Goal: Information Seeking & Learning: Learn about a topic

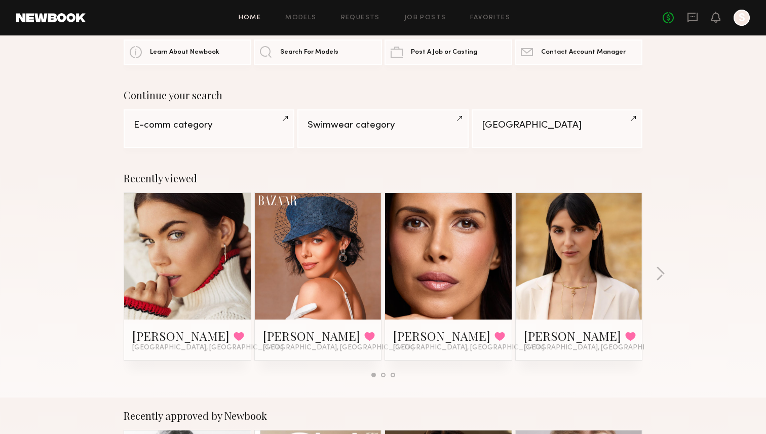
scroll to position [42, 0]
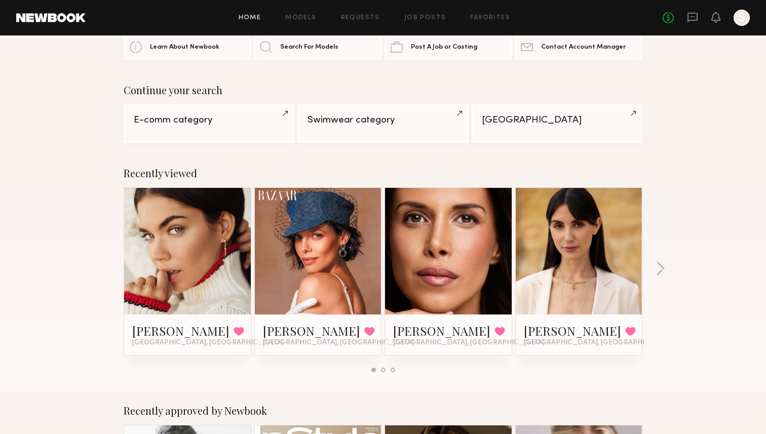
click at [653, 267] on div "Recently viewed Aarika W. Favorited Los Angeles, CA Alizée G. Favorited Los Ang…" at bounding box center [383, 274] width 766 height 238
click at [662, 267] on button "button" at bounding box center [660, 269] width 10 height 17
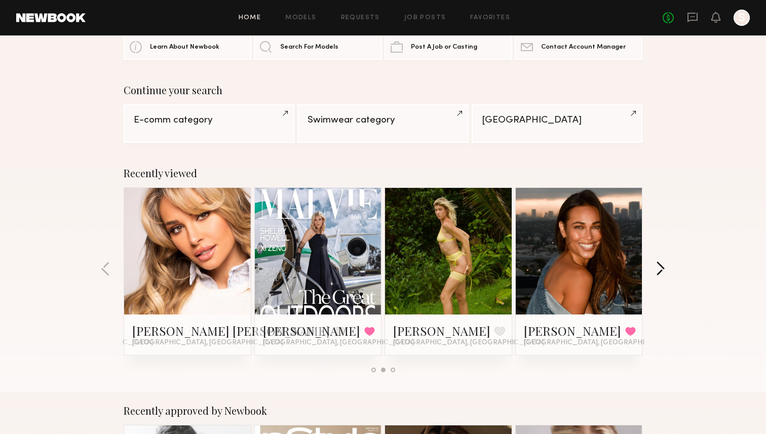
click at [662, 267] on button "button" at bounding box center [660, 269] width 10 height 17
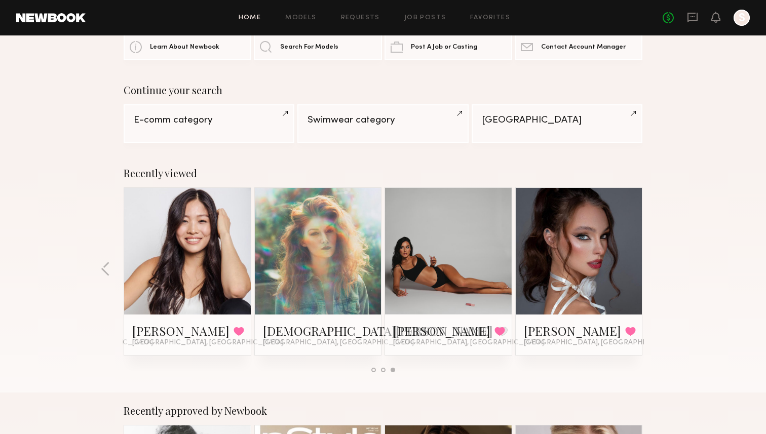
click at [744, 17] on div at bounding box center [741, 18] width 16 height 16
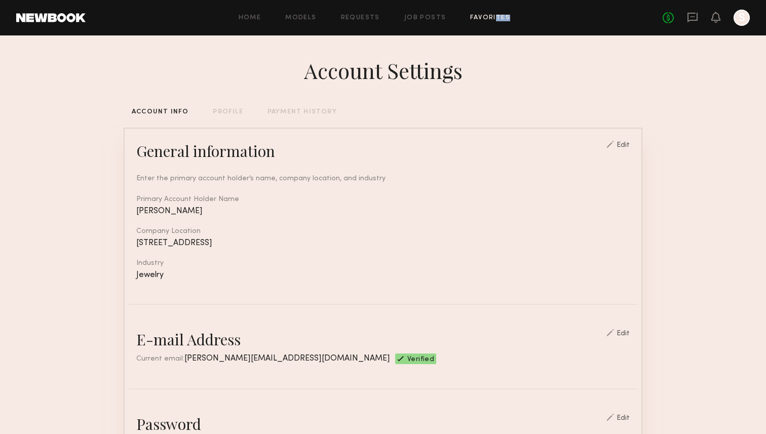
click at [494, 21] on div "Home Models Requests Job Posts Favorites Sign Out No fees up to $5,000 S" at bounding box center [418, 18] width 664 height 16
click at [496, 19] on link "Favorites" at bounding box center [490, 18] width 40 height 7
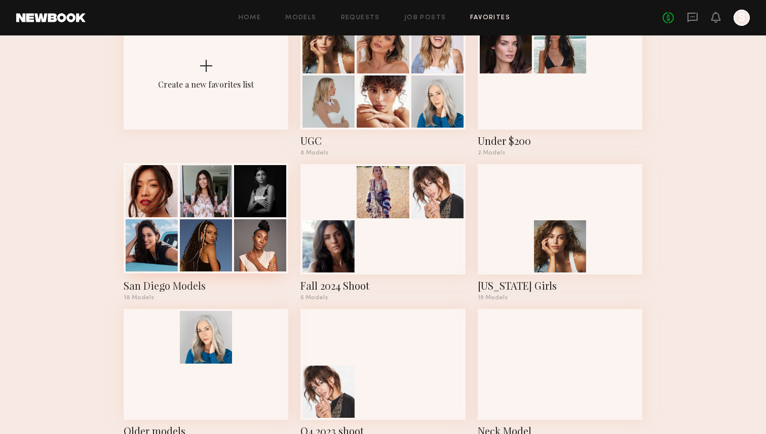
scroll to position [77, 0]
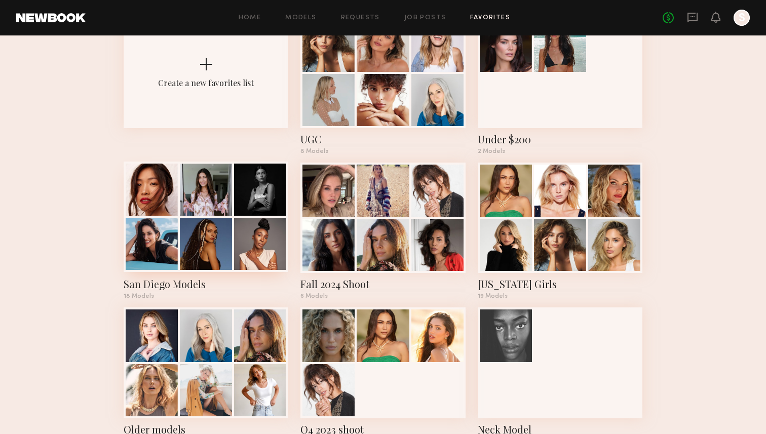
click at [201, 232] on div at bounding box center [206, 244] width 52 height 52
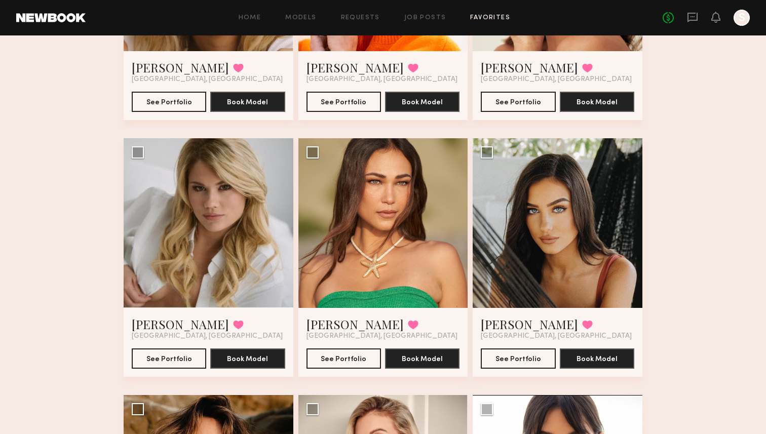
scroll to position [732, 0]
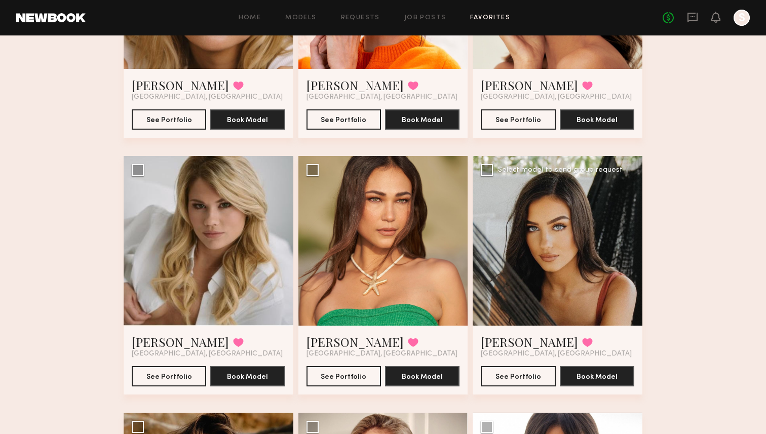
click at [556, 221] on div at bounding box center [558, 241] width 170 height 170
click at [507, 379] on button "See Portfolio" at bounding box center [518, 376] width 74 height 20
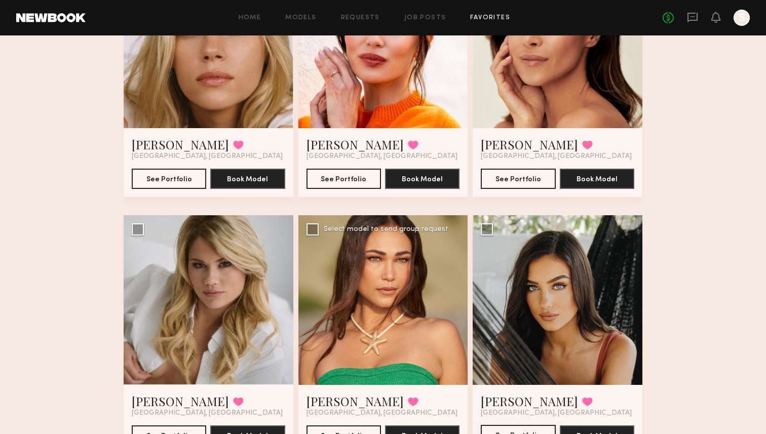
scroll to position [670, 0]
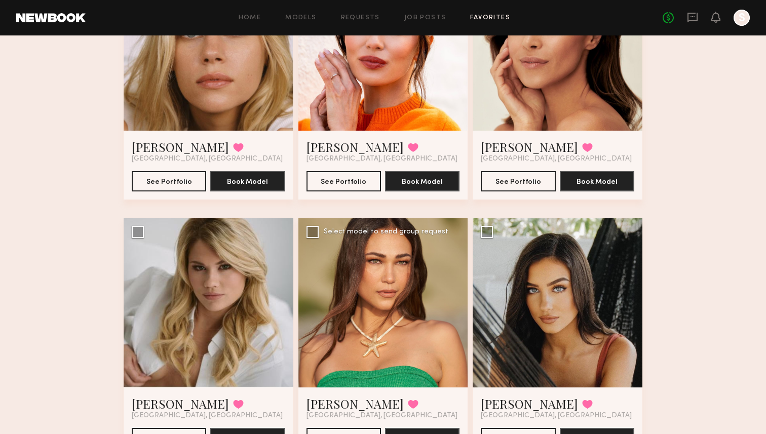
click at [421, 286] on div at bounding box center [383, 303] width 170 height 170
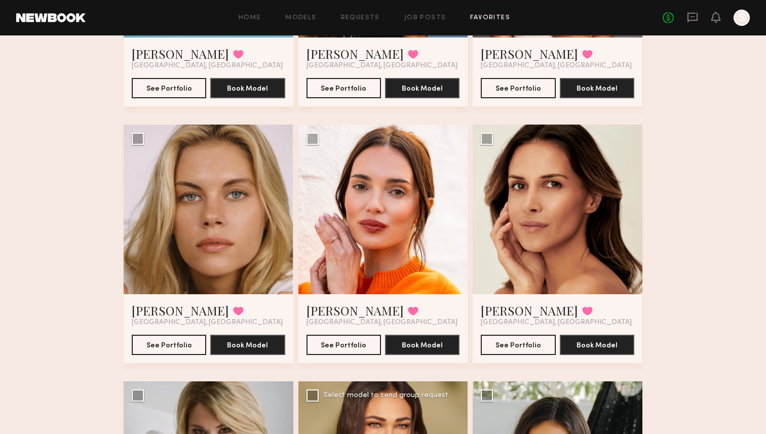
scroll to position [486, 0]
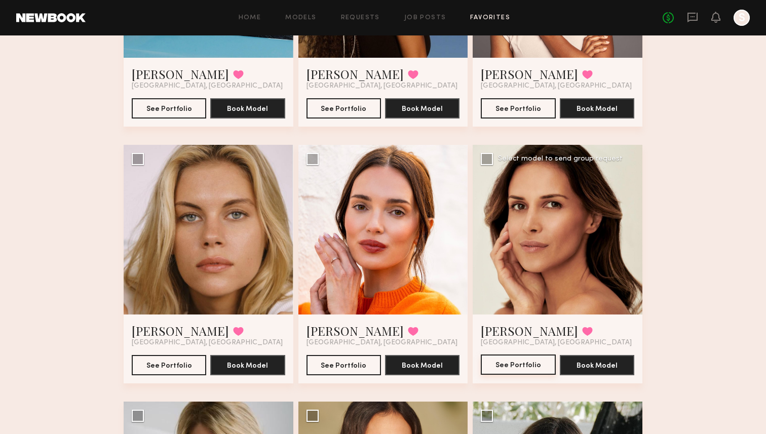
click at [513, 369] on button "See Portfolio" at bounding box center [518, 365] width 74 height 20
click at [330, 367] on button "See Portfolio" at bounding box center [343, 365] width 74 height 20
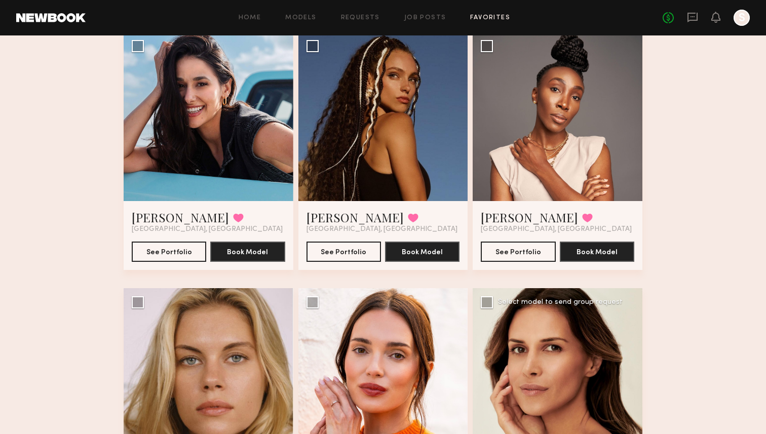
scroll to position [234, 0]
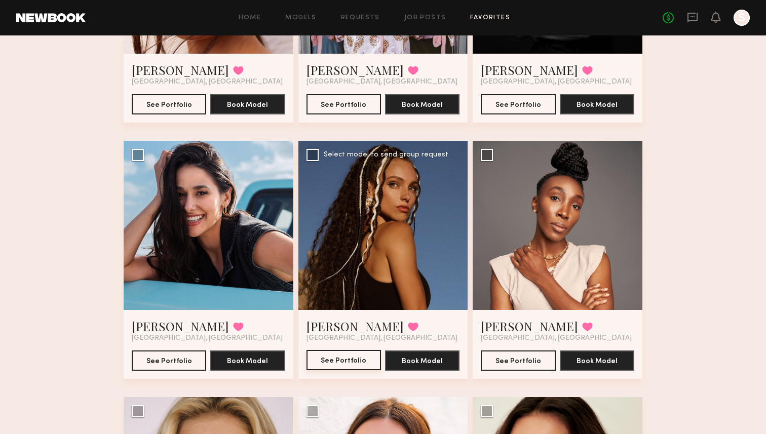
click at [329, 364] on button "See Portfolio" at bounding box center [343, 360] width 74 height 20
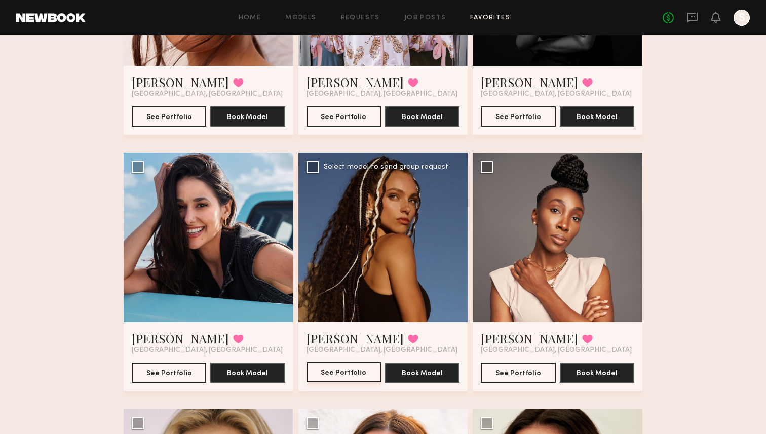
scroll to position [214, 0]
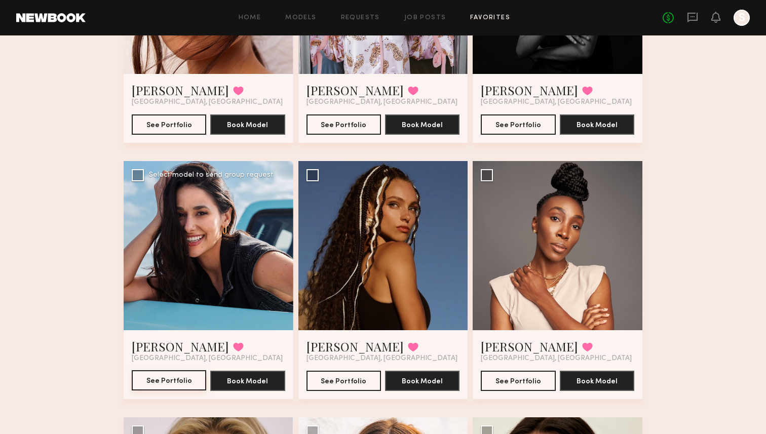
click at [162, 380] on button "See Portfolio" at bounding box center [169, 380] width 74 height 20
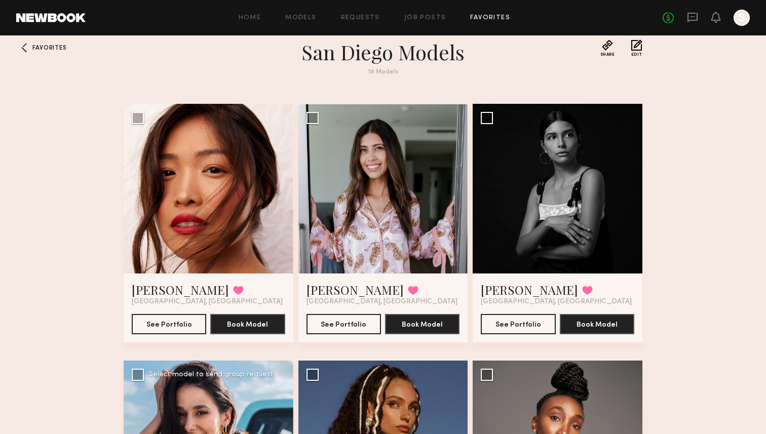
scroll to position [14, 0]
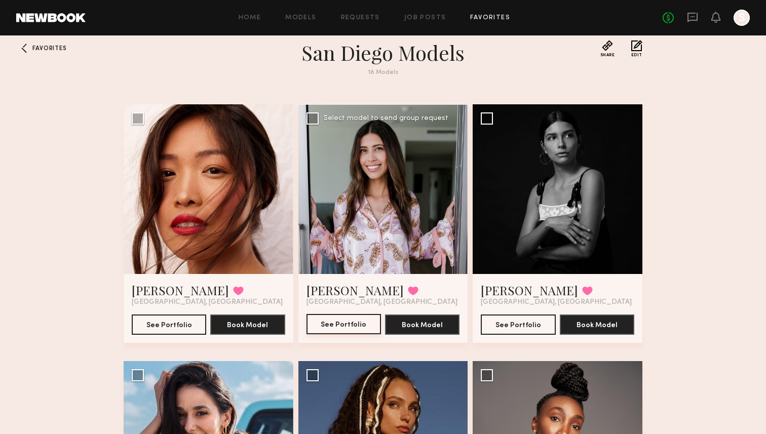
click at [369, 321] on button "See Portfolio" at bounding box center [343, 324] width 74 height 20
click at [519, 333] on button "See Portfolio" at bounding box center [518, 324] width 74 height 20
click at [161, 324] on button "See Portfolio" at bounding box center [169, 324] width 74 height 20
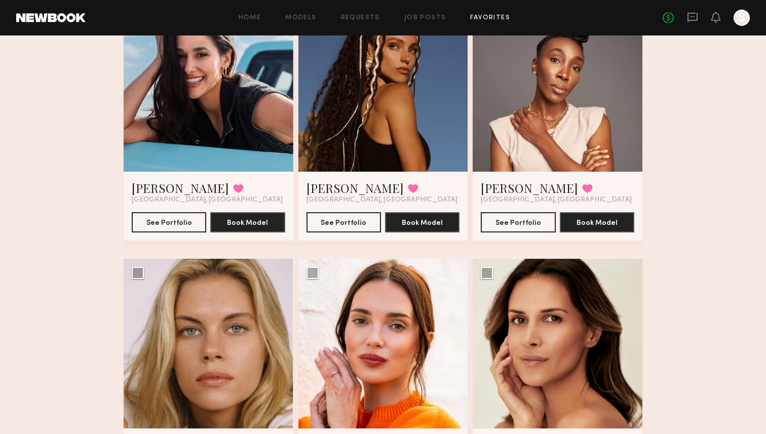
scroll to position [520, 0]
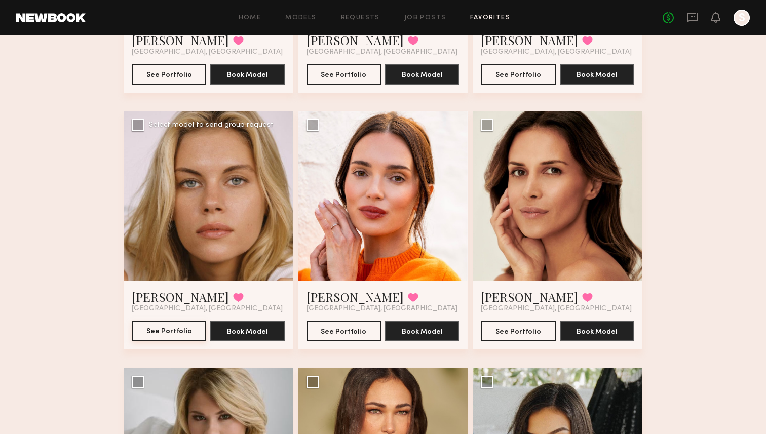
click at [184, 329] on button "See Portfolio" at bounding box center [169, 331] width 74 height 20
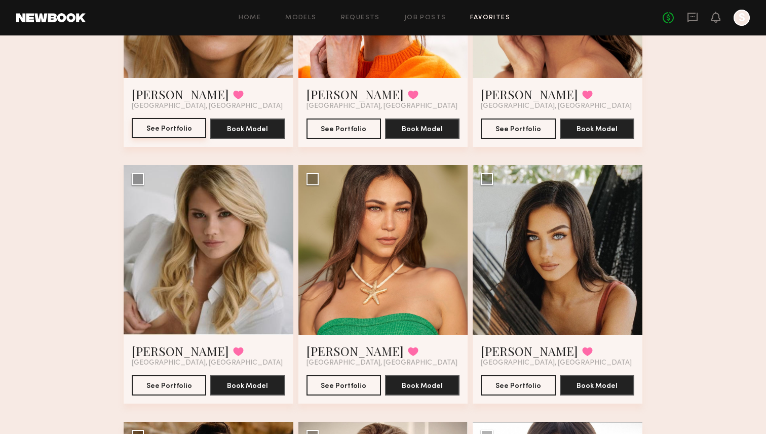
scroll to position [758, 0]
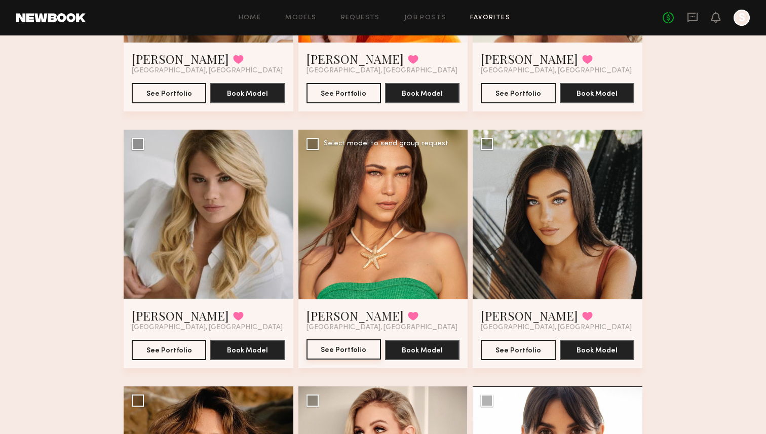
click at [343, 344] on button "See Portfolio" at bounding box center [343, 349] width 74 height 20
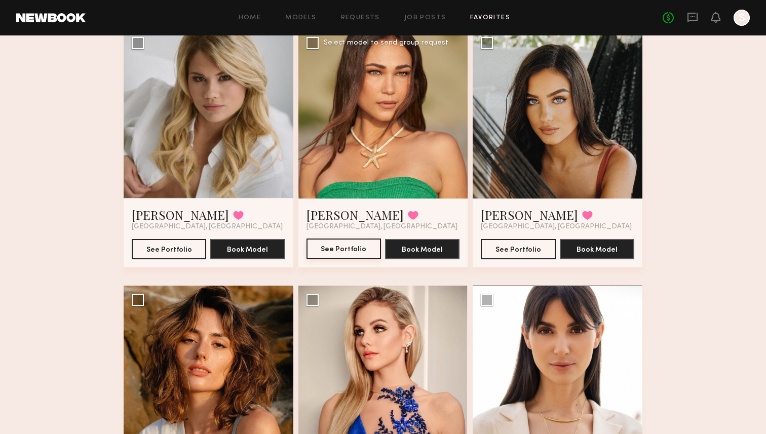
scroll to position [1004, 0]
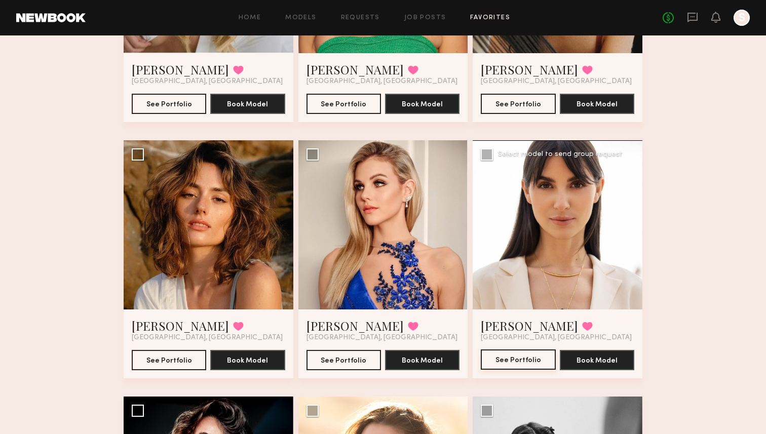
click at [508, 367] on button "See Portfolio" at bounding box center [518, 359] width 74 height 20
click at [346, 361] on button "See Portfolio" at bounding box center [343, 359] width 74 height 20
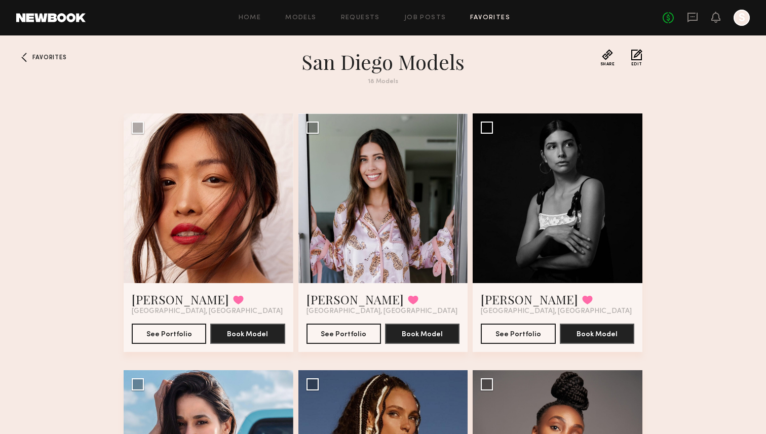
scroll to position [0, 0]
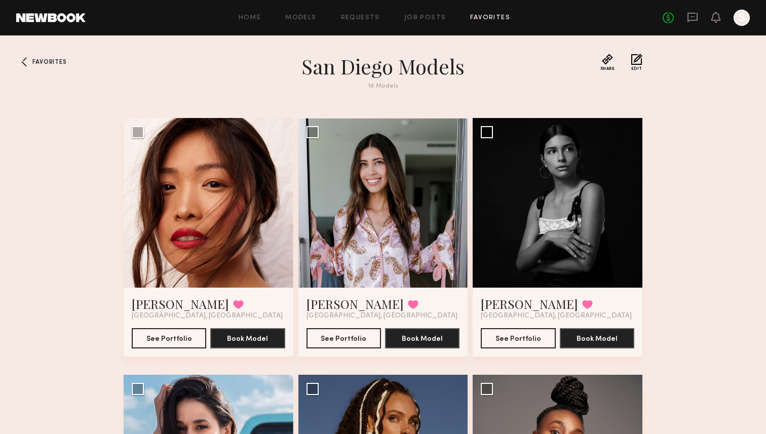
click at [488, 16] on link "Favorites" at bounding box center [490, 18] width 40 height 7
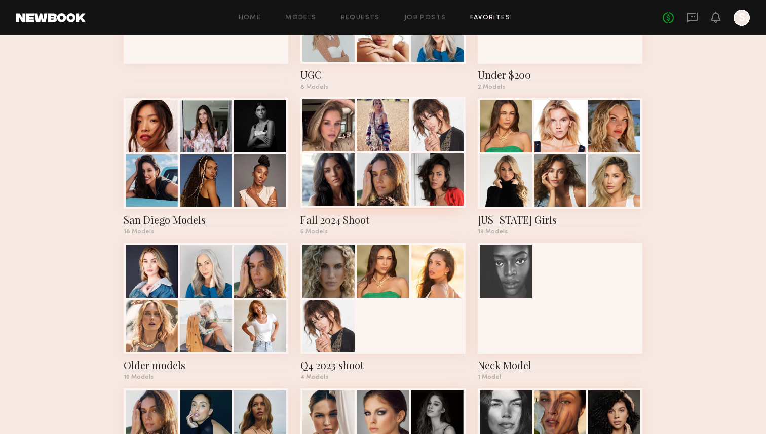
scroll to position [149, 0]
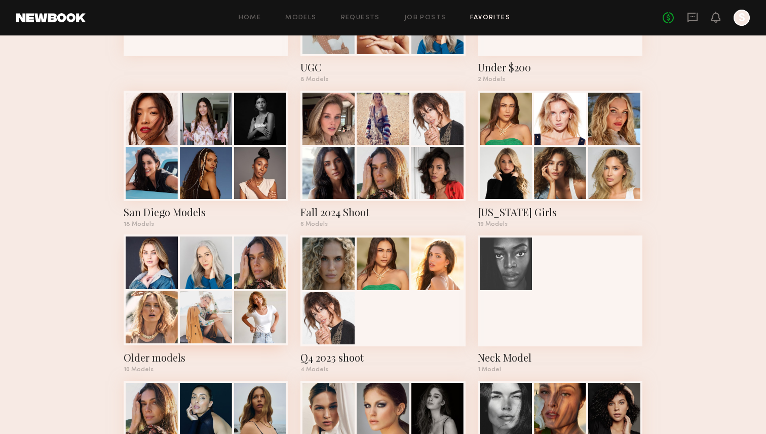
click at [209, 299] on div at bounding box center [206, 317] width 52 height 52
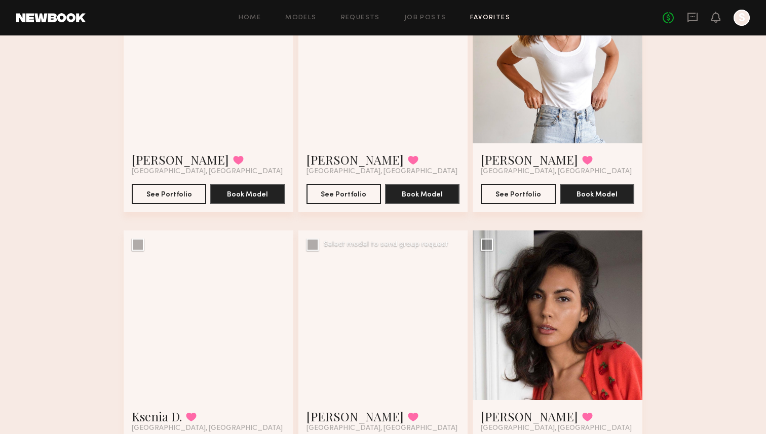
scroll to position [399, 0]
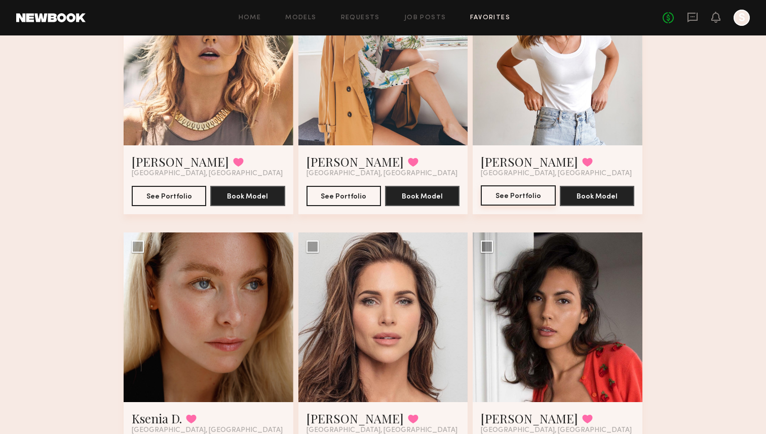
click at [521, 192] on button "See Portfolio" at bounding box center [518, 195] width 74 height 20
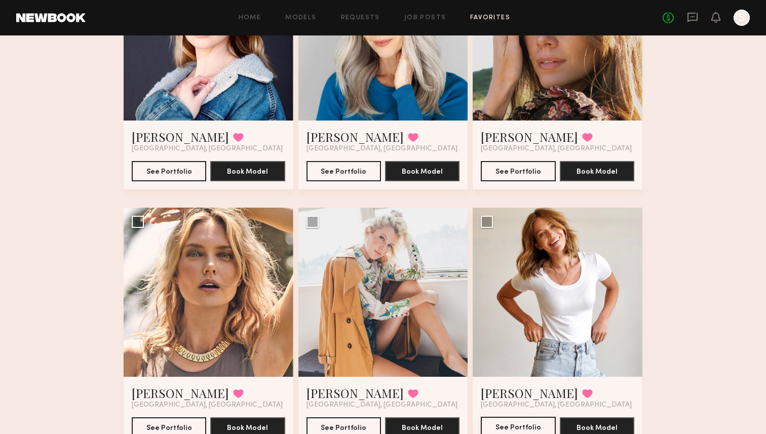
scroll to position [0, 0]
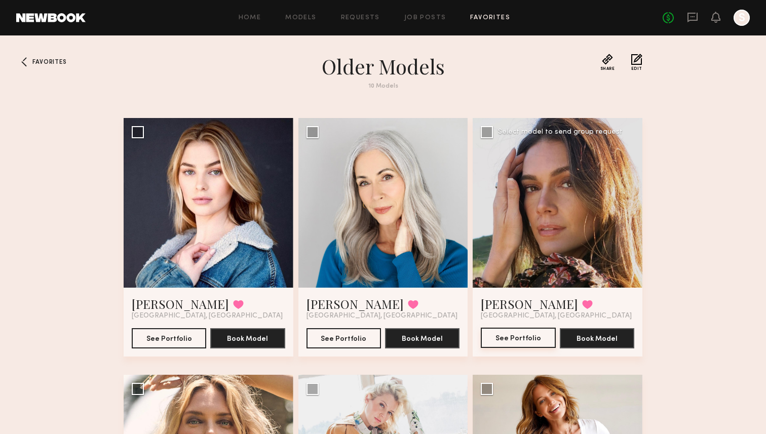
click at [536, 345] on button "See Portfolio" at bounding box center [518, 338] width 74 height 20
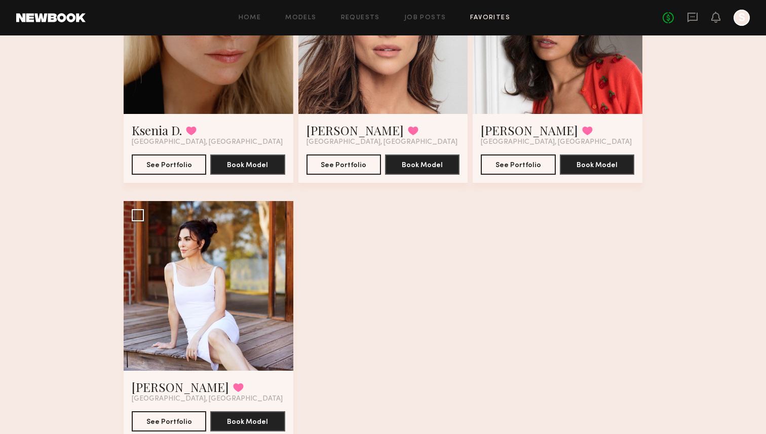
scroll to position [726, 0]
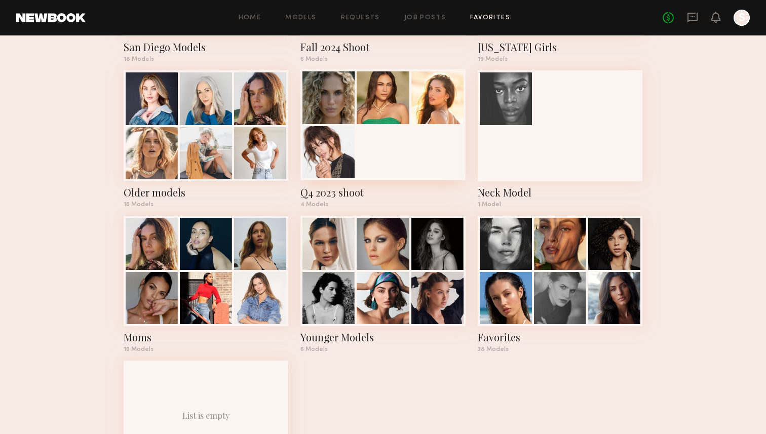
scroll to position [317, 0]
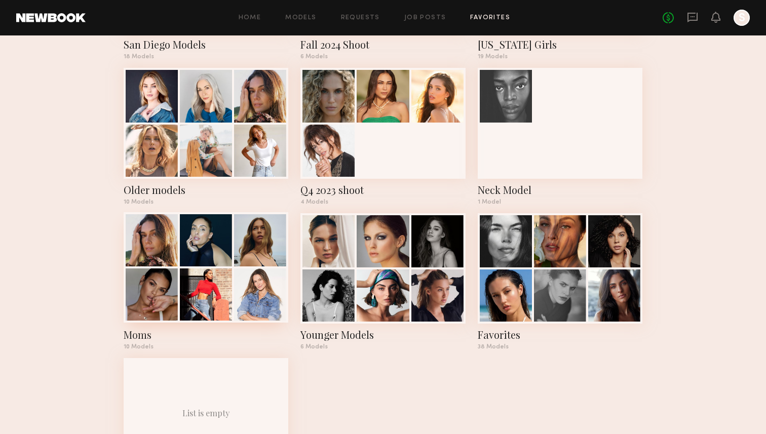
click at [169, 313] on div at bounding box center [152, 294] width 52 height 52
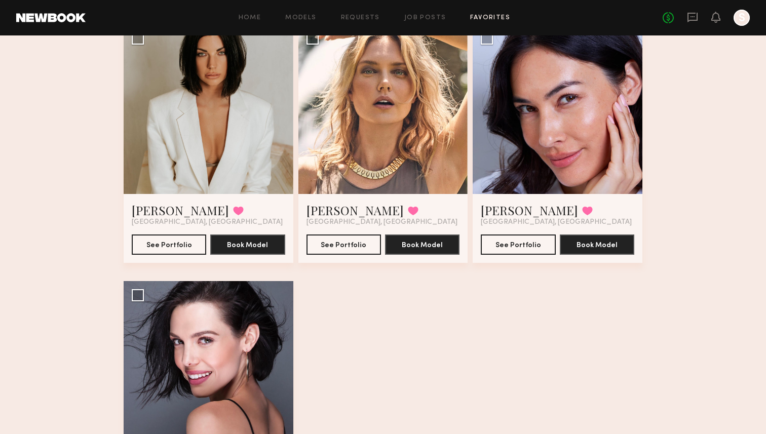
scroll to position [607, 0]
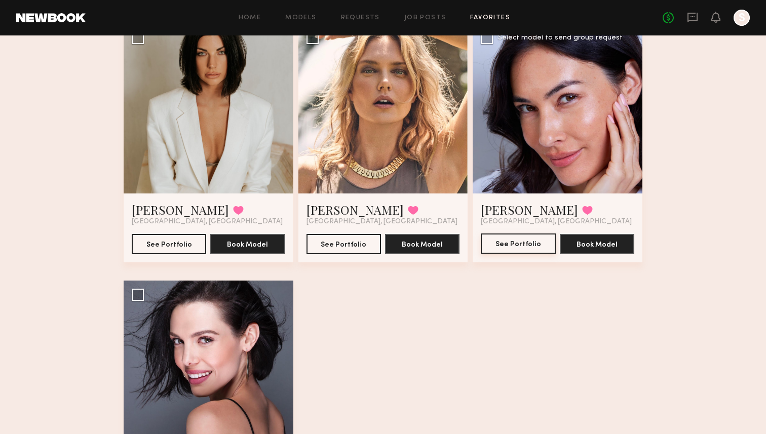
click at [538, 242] on button "See Portfolio" at bounding box center [518, 243] width 74 height 20
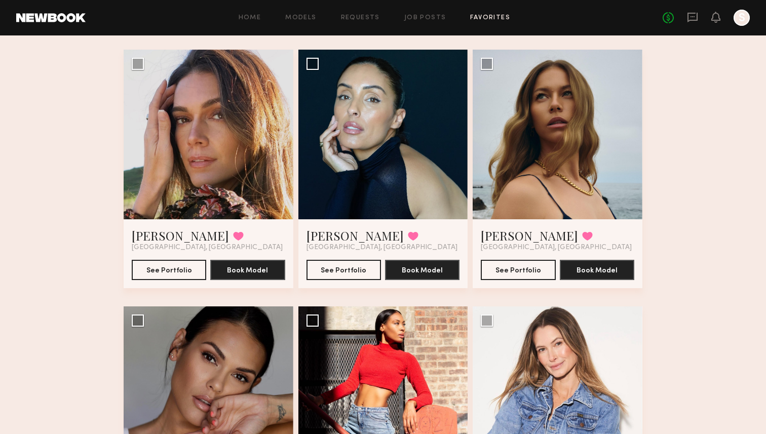
scroll to position [0, 0]
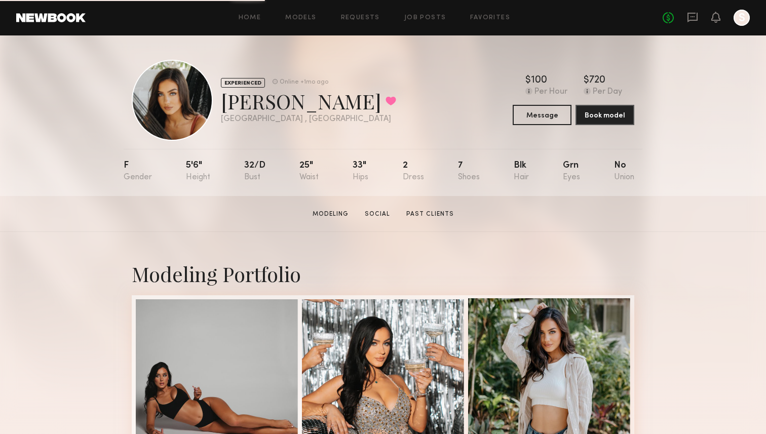
click at [504, 379] on div at bounding box center [549, 379] width 162 height 162
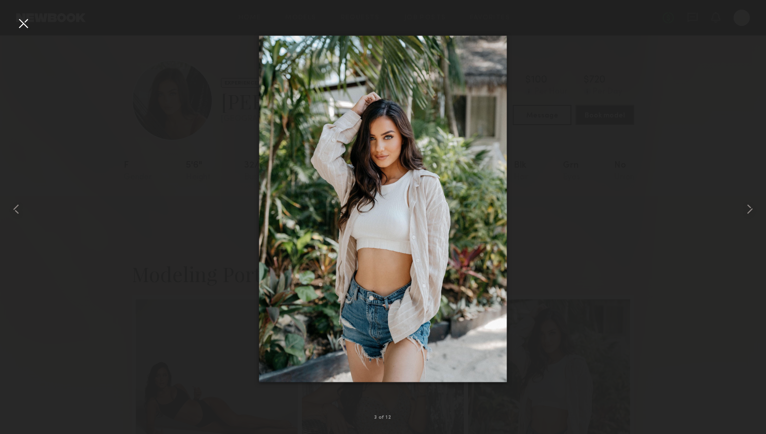
click at [16, 24] on div at bounding box center [23, 23] width 16 height 16
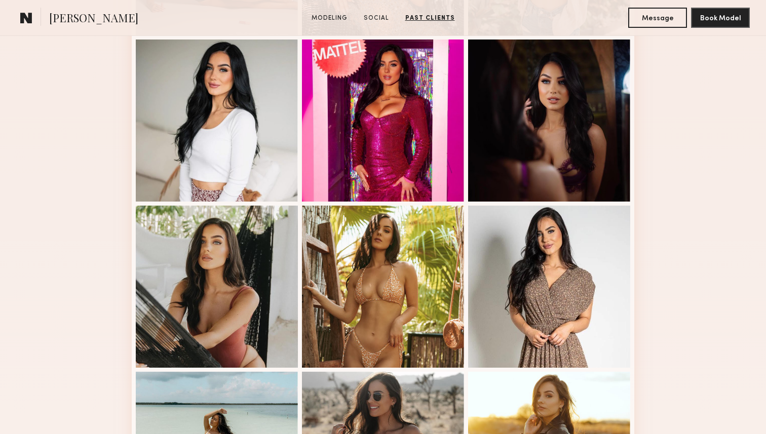
scroll to position [423, 0]
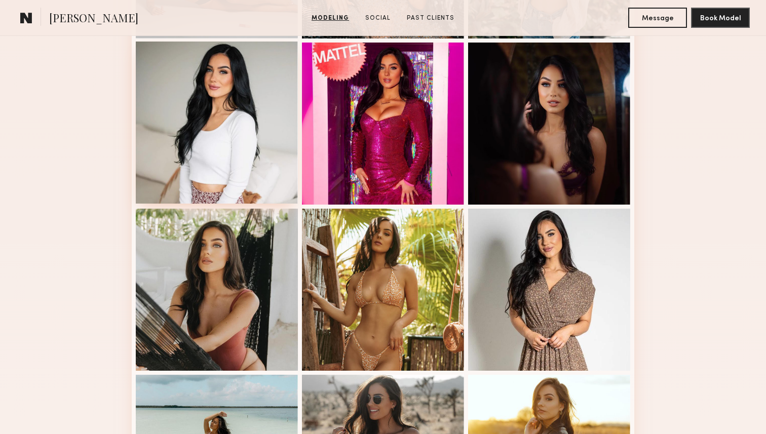
click at [273, 109] on div at bounding box center [217, 123] width 162 height 162
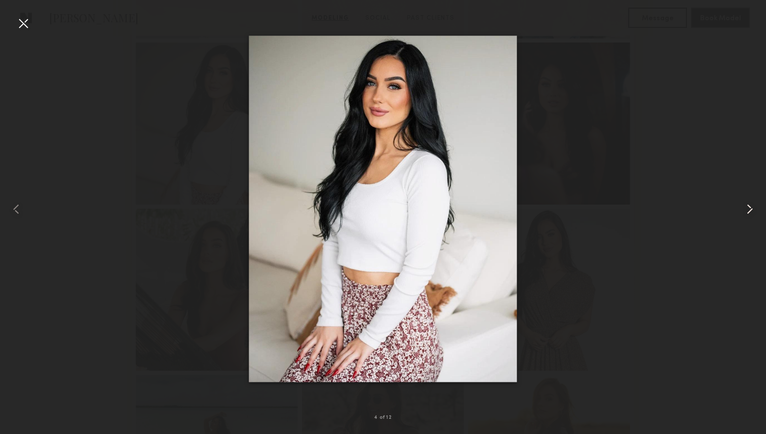
click at [750, 209] on common-icon at bounding box center [749, 209] width 16 height 16
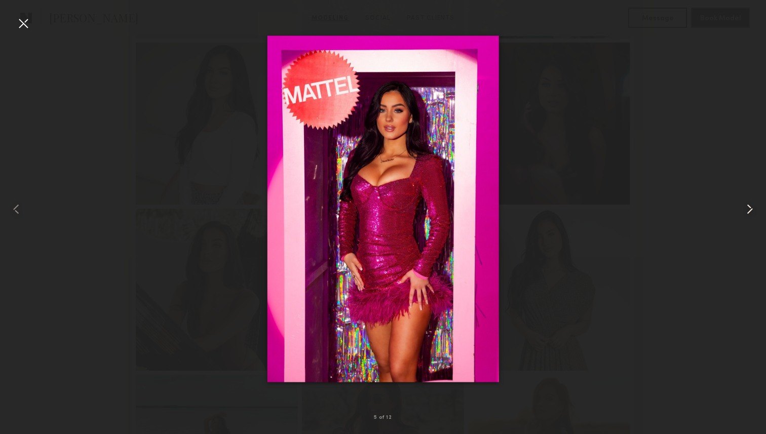
click at [750, 209] on common-icon at bounding box center [749, 209] width 16 height 16
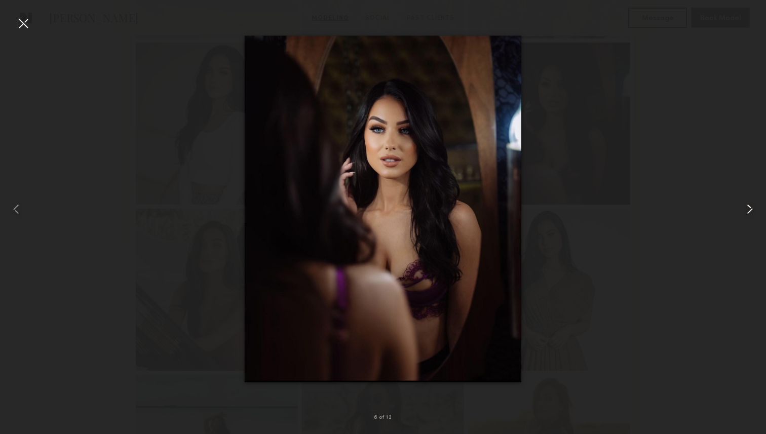
click at [750, 209] on common-icon at bounding box center [749, 209] width 16 height 16
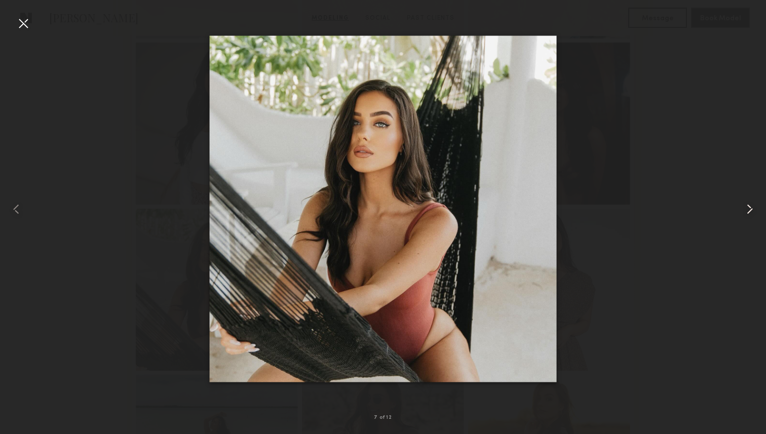
click at [750, 209] on common-icon at bounding box center [749, 209] width 16 height 16
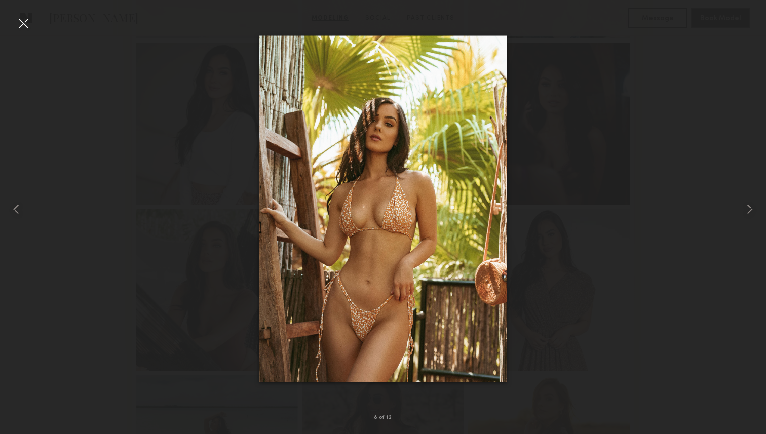
click at [26, 26] on div at bounding box center [23, 23] width 16 height 16
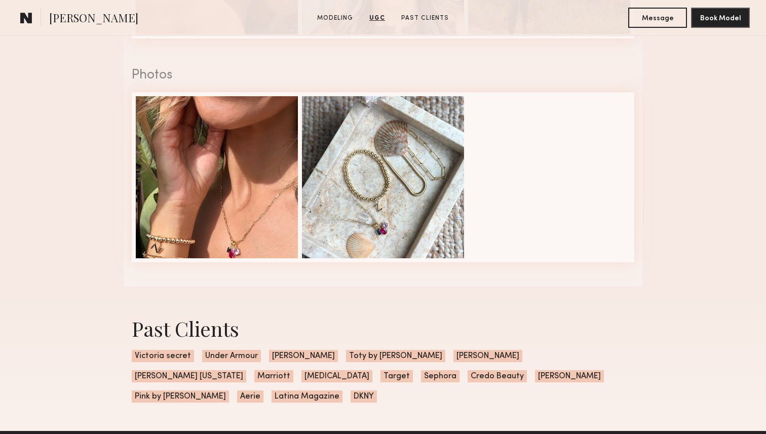
scroll to position [1406, 0]
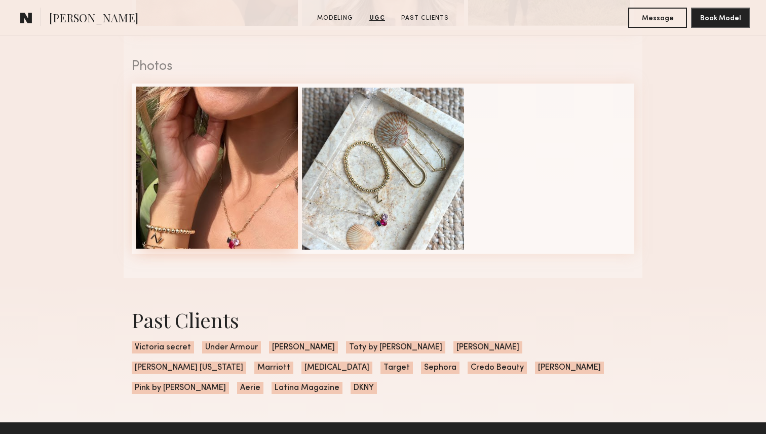
click at [250, 189] on div at bounding box center [217, 168] width 162 height 162
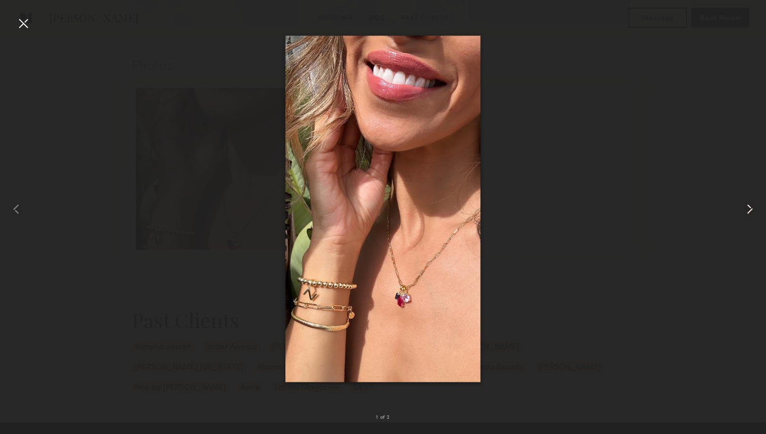
click at [753, 207] on common-icon at bounding box center [749, 209] width 16 height 16
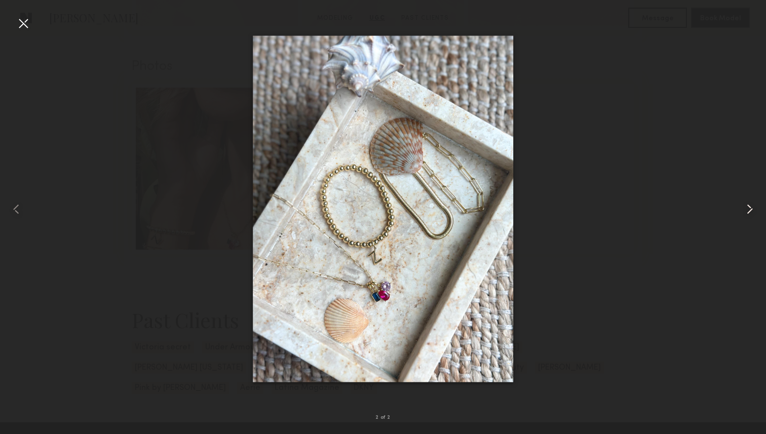
click at [753, 207] on common-icon at bounding box center [749, 209] width 16 height 16
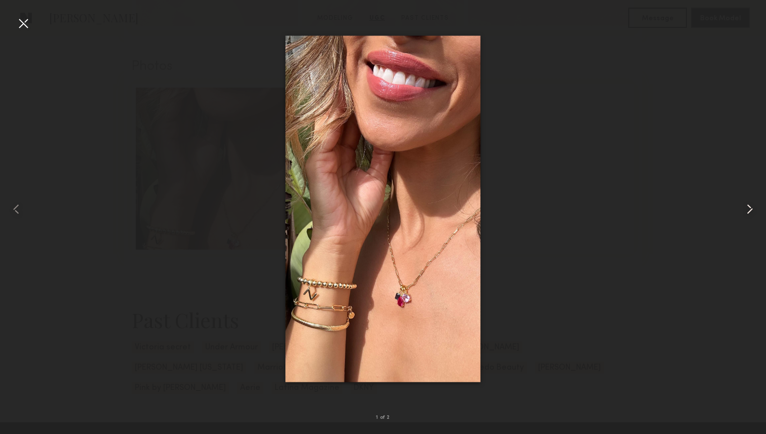
click at [753, 207] on common-icon at bounding box center [749, 209] width 16 height 16
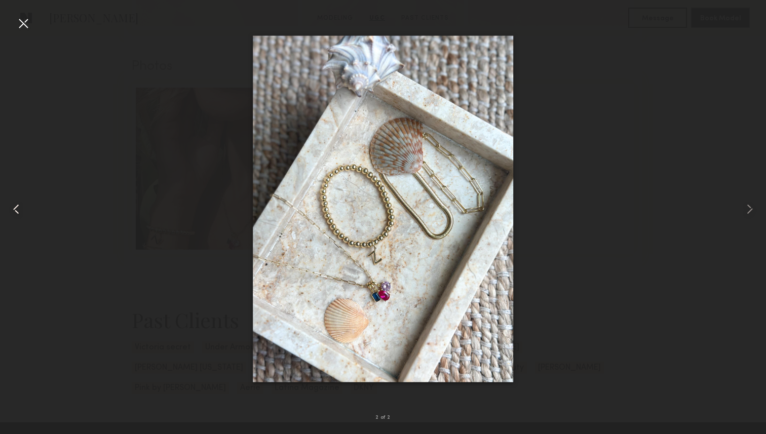
click at [13, 18] on div at bounding box center [15, 208] width 30 height 385
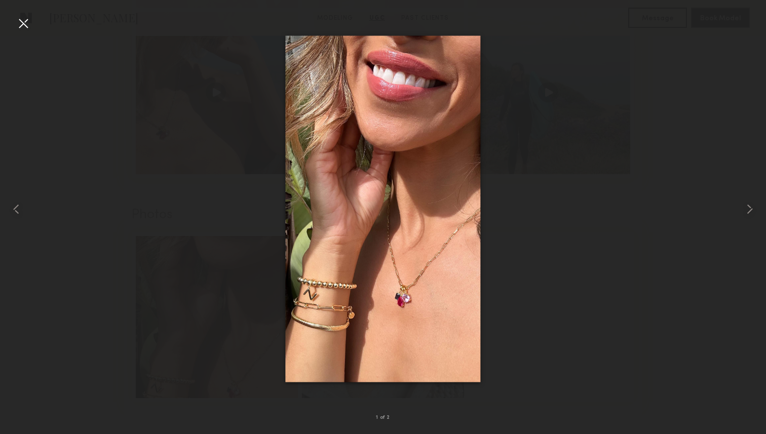
scroll to position [1165, 0]
click at [19, 24] on div at bounding box center [23, 23] width 16 height 16
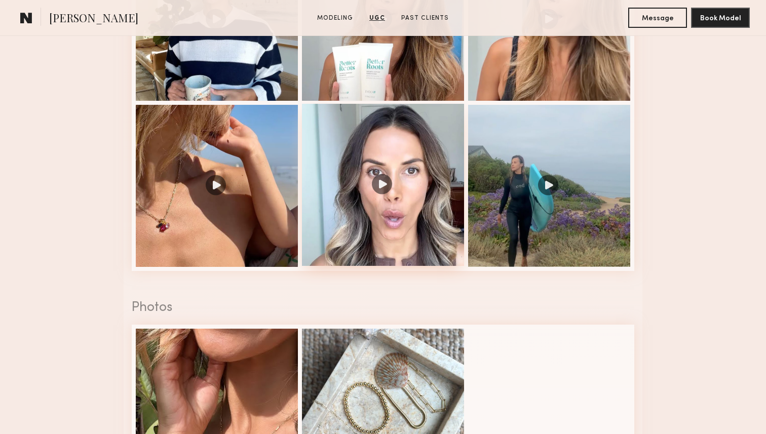
click at [410, 211] on div at bounding box center [383, 185] width 162 height 162
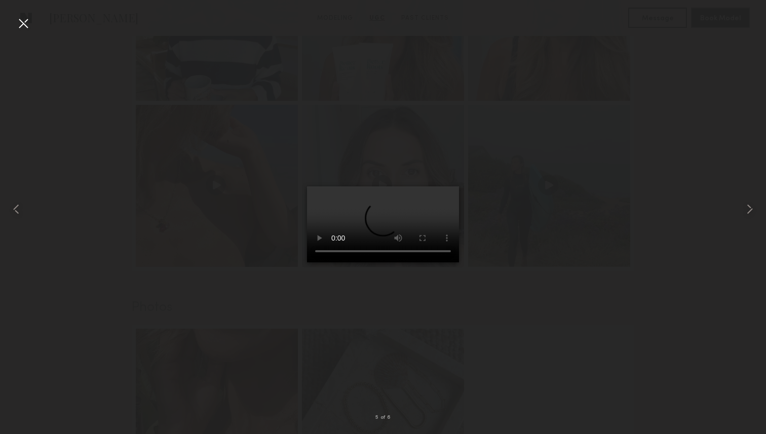
click at [22, 22] on div at bounding box center [23, 23] width 16 height 16
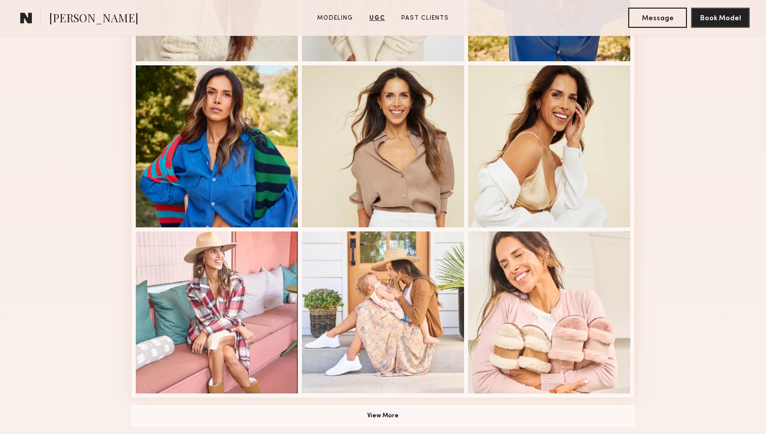
scroll to position [542, 0]
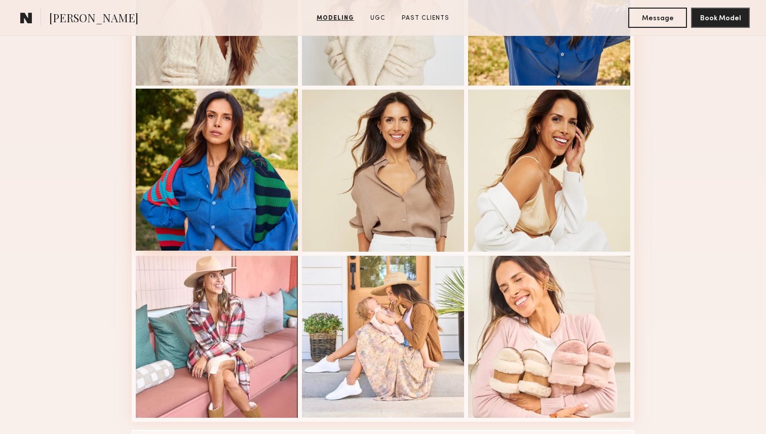
click at [218, 176] on div at bounding box center [217, 170] width 162 height 162
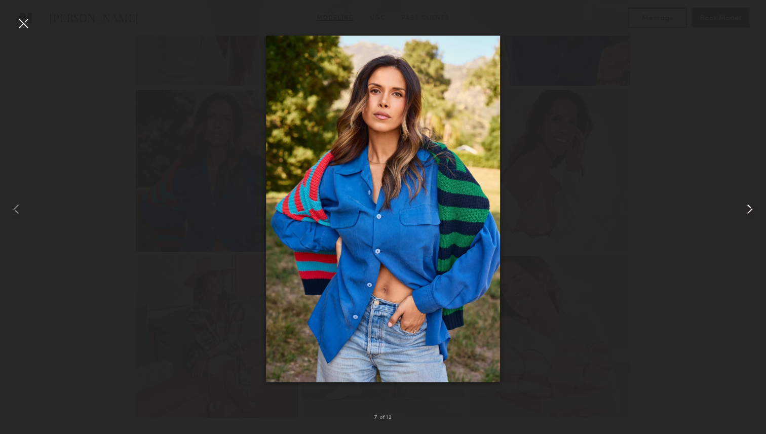
click at [745, 207] on common-icon at bounding box center [749, 209] width 16 height 16
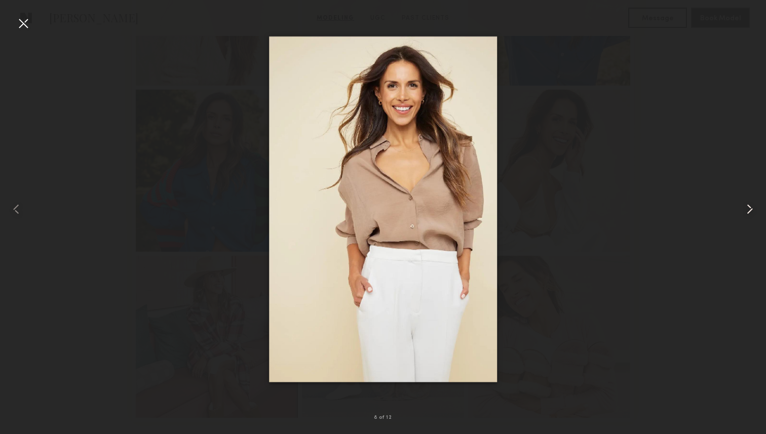
click at [745, 207] on common-icon at bounding box center [749, 209] width 16 height 16
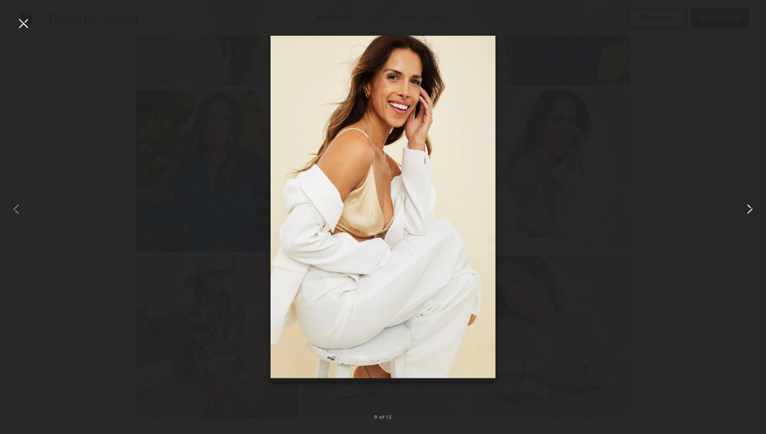
click at [745, 207] on common-icon at bounding box center [749, 209] width 16 height 16
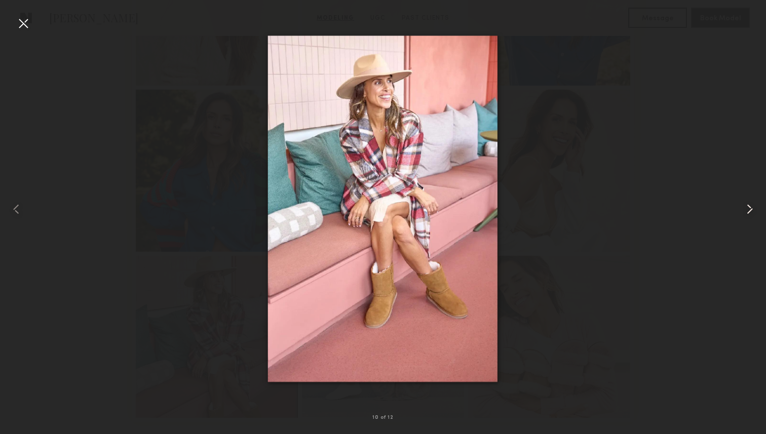
click at [745, 207] on common-icon at bounding box center [749, 209] width 16 height 16
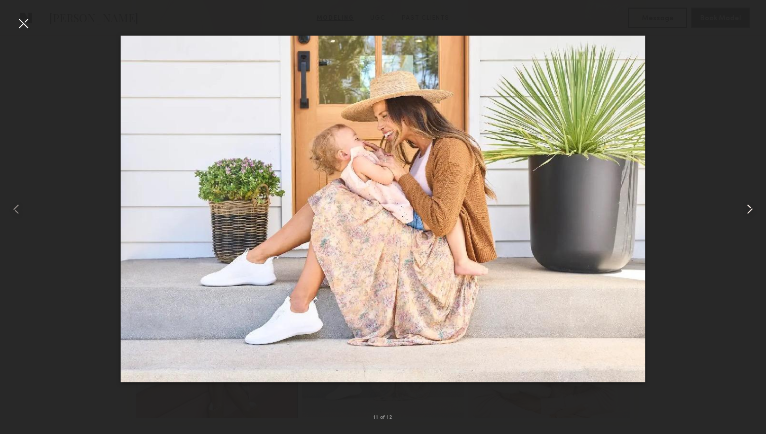
click at [745, 207] on common-icon at bounding box center [749, 209] width 16 height 16
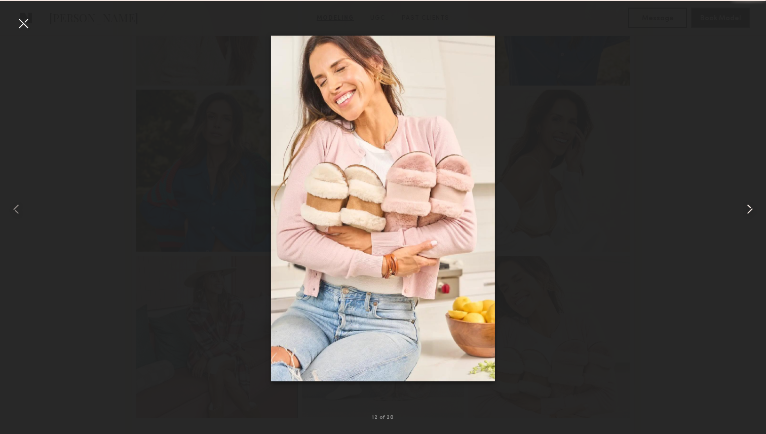
click at [745, 207] on common-icon at bounding box center [749, 209] width 16 height 16
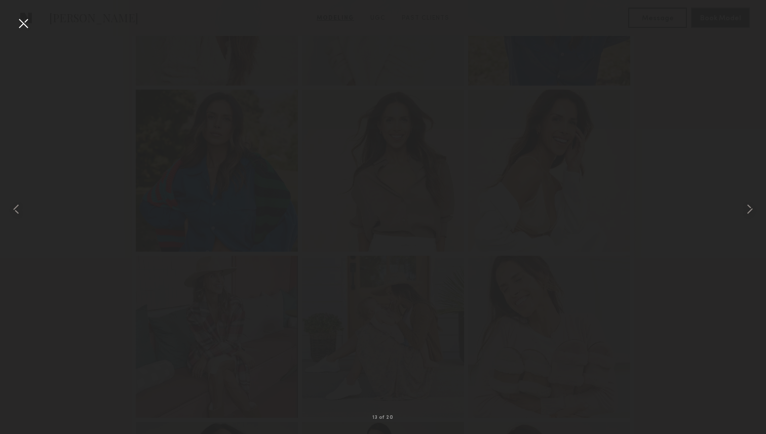
click at [26, 20] on div at bounding box center [23, 23] width 16 height 16
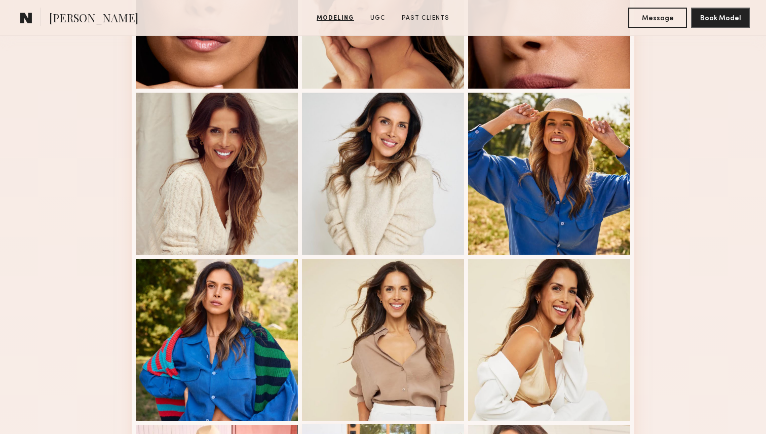
scroll to position [217, 0]
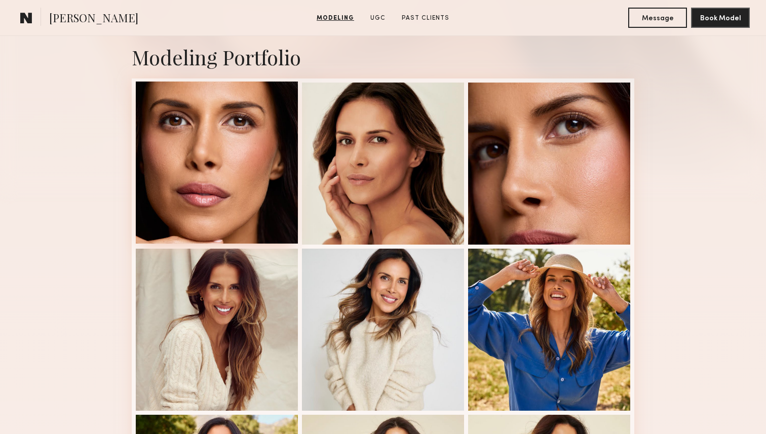
click at [249, 189] on div at bounding box center [217, 163] width 162 height 162
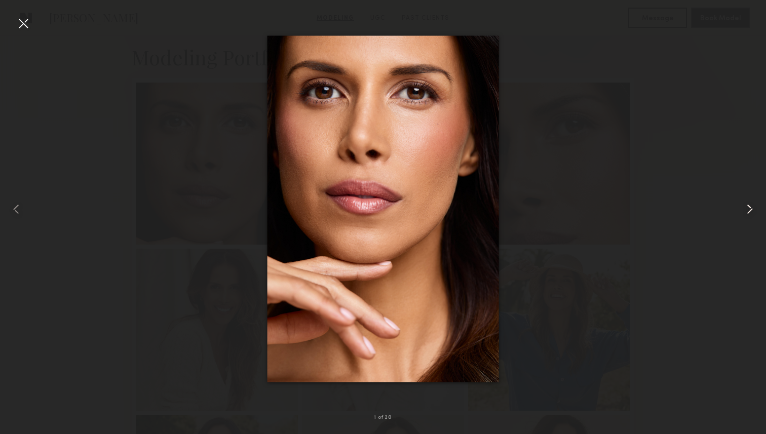
click at [740, 212] on div at bounding box center [750, 208] width 30 height 385
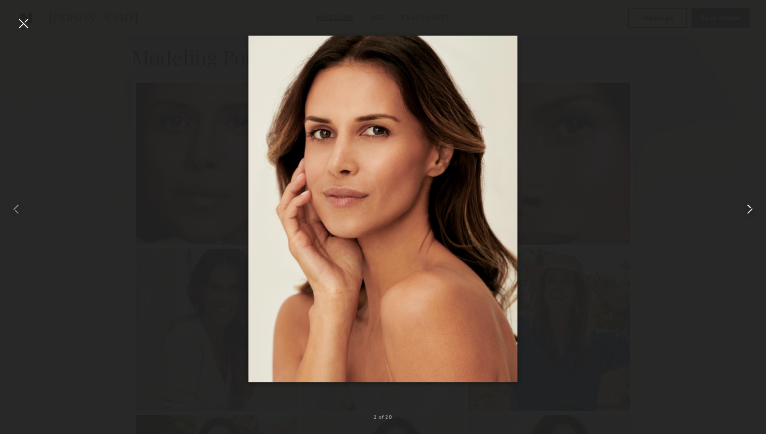
click at [740, 212] on div at bounding box center [750, 208] width 30 height 385
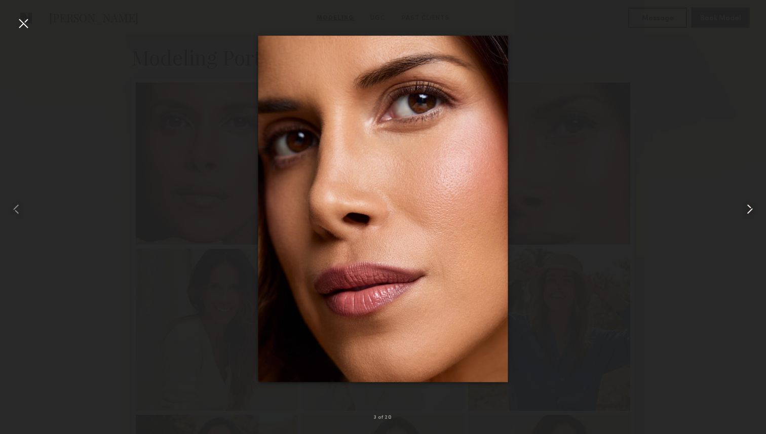
click at [740, 212] on div at bounding box center [750, 208] width 30 height 385
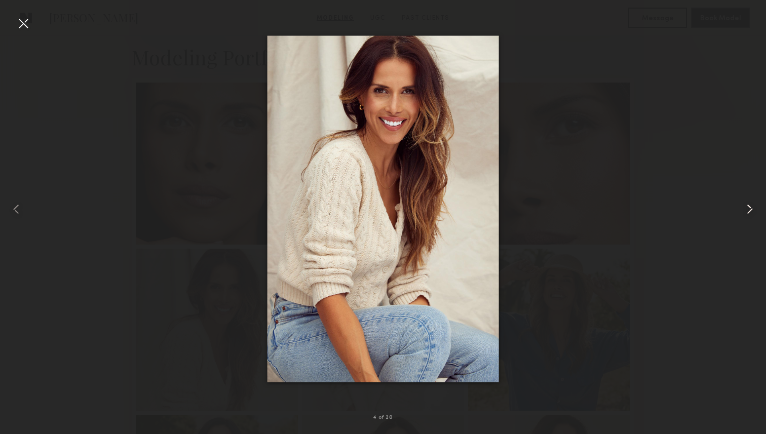
click at [740, 212] on div at bounding box center [750, 208] width 30 height 385
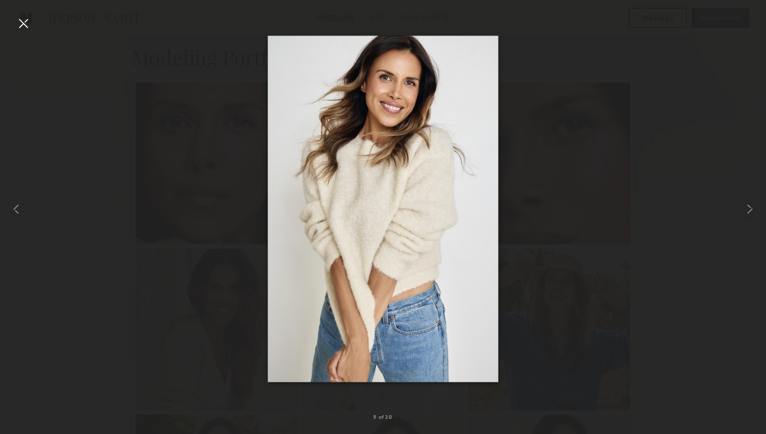
click at [25, 25] on div at bounding box center [23, 23] width 16 height 16
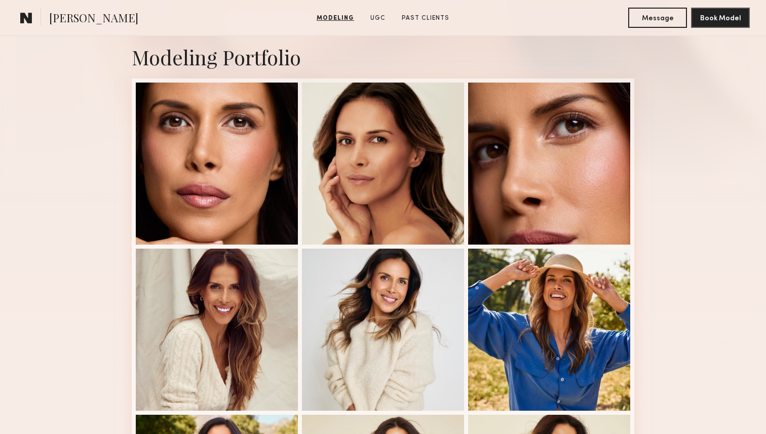
click at [330, 20] on link "Modeling" at bounding box center [335, 18] width 46 height 9
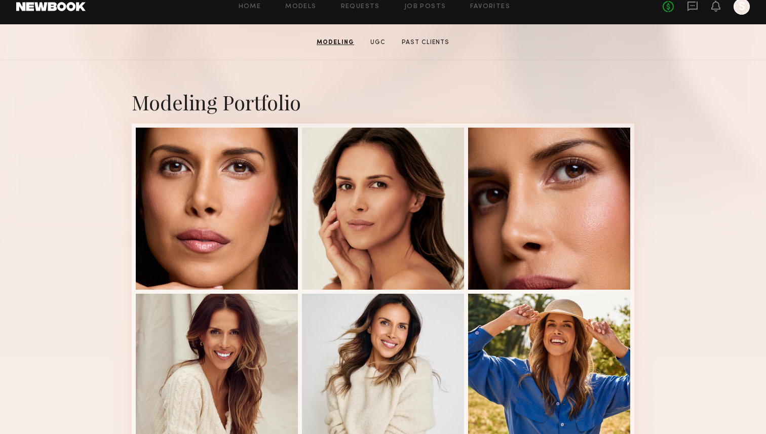
scroll to position [171, 0]
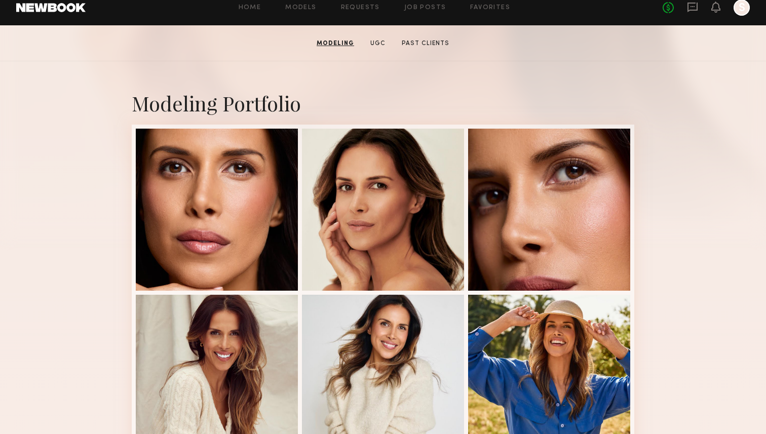
click at [30, 9] on link at bounding box center [50, 7] width 69 height 9
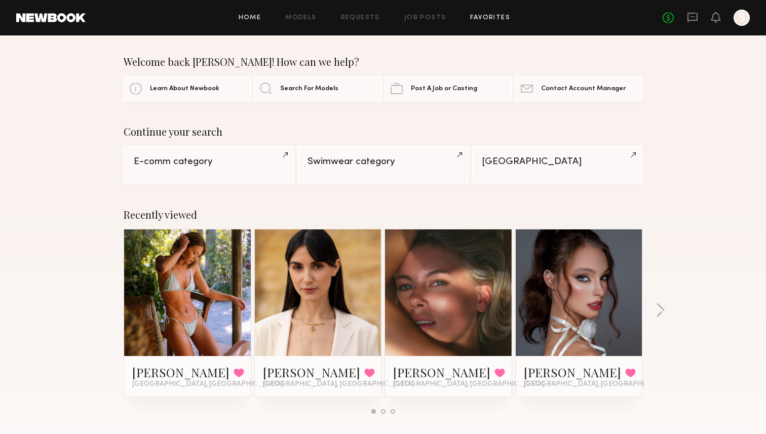
click at [482, 17] on link "Favorites" at bounding box center [490, 18] width 40 height 7
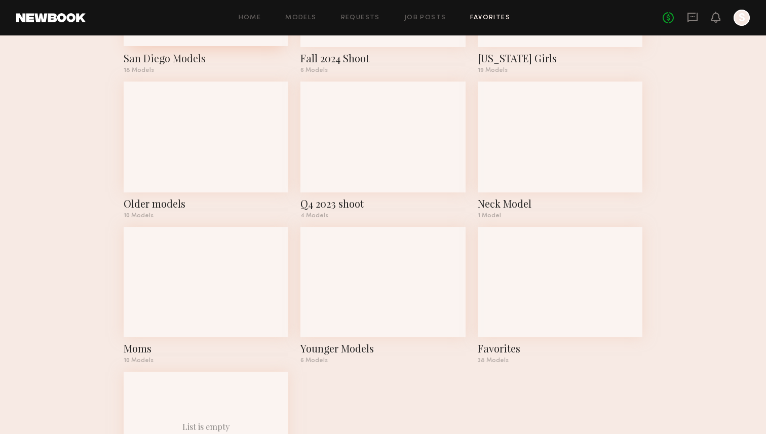
scroll to position [305, 0]
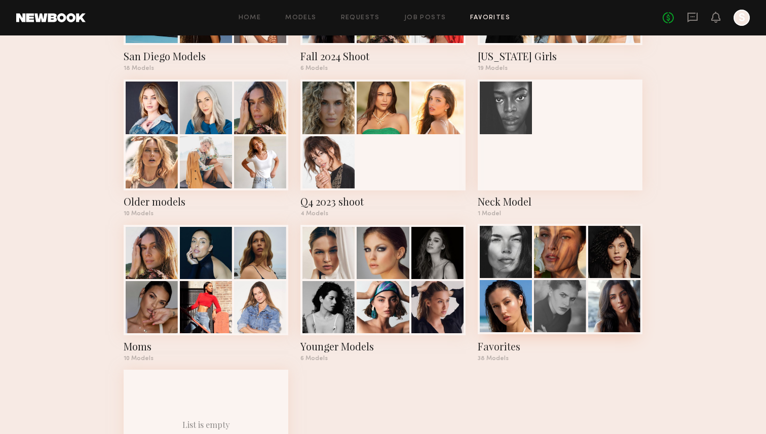
click at [540, 260] on div at bounding box center [560, 252] width 52 height 52
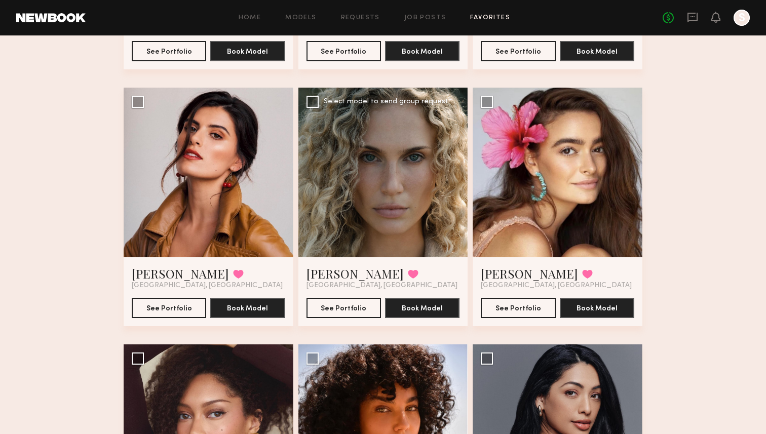
scroll to position [2360, 0]
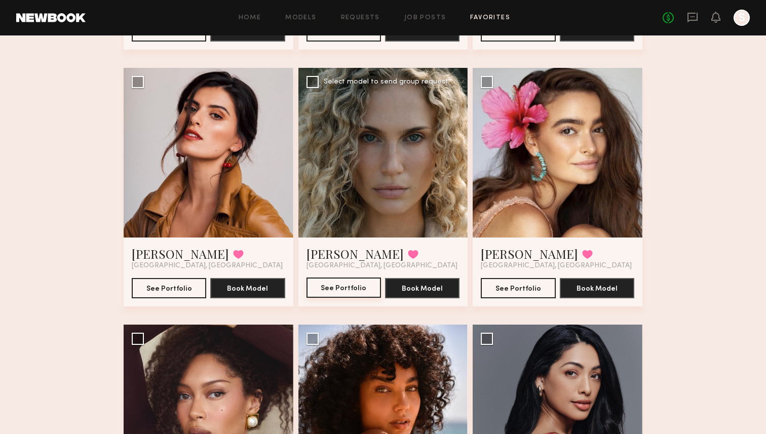
click at [348, 290] on button "See Portfolio" at bounding box center [343, 288] width 74 height 20
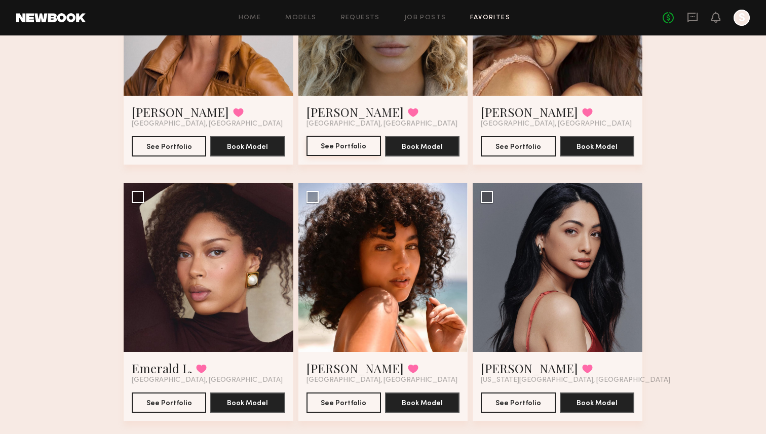
scroll to position [2590, 0]
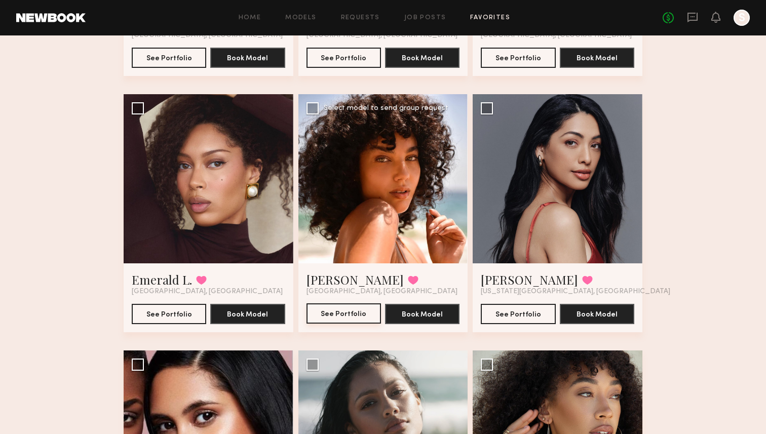
click at [319, 318] on button "See Portfolio" at bounding box center [343, 313] width 74 height 20
click at [181, 321] on button "See Portfolio" at bounding box center [169, 313] width 74 height 20
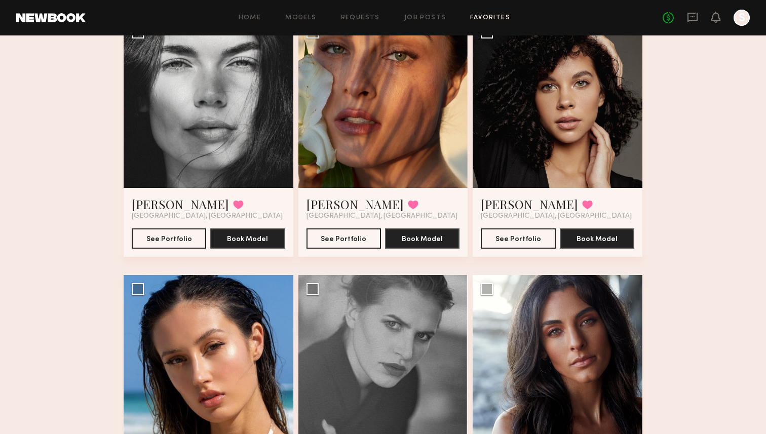
scroll to position [0, 0]
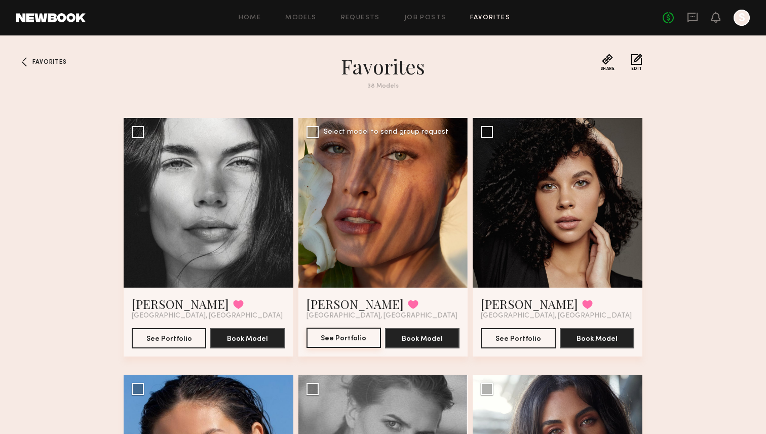
click at [346, 339] on button "See Portfolio" at bounding box center [343, 338] width 74 height 20
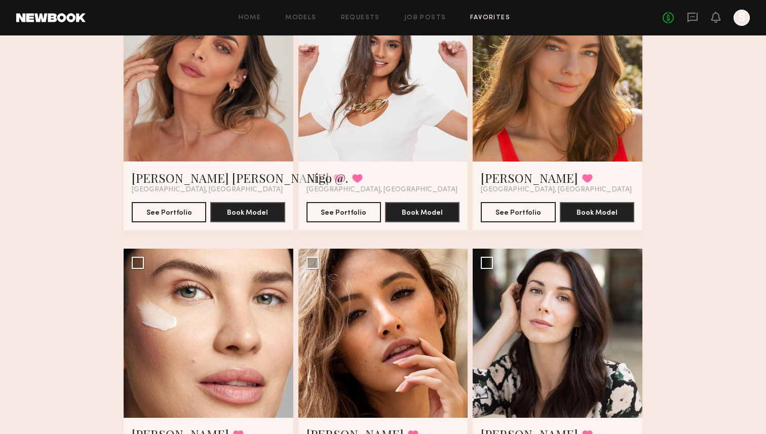
scroll to position [1669, 0]
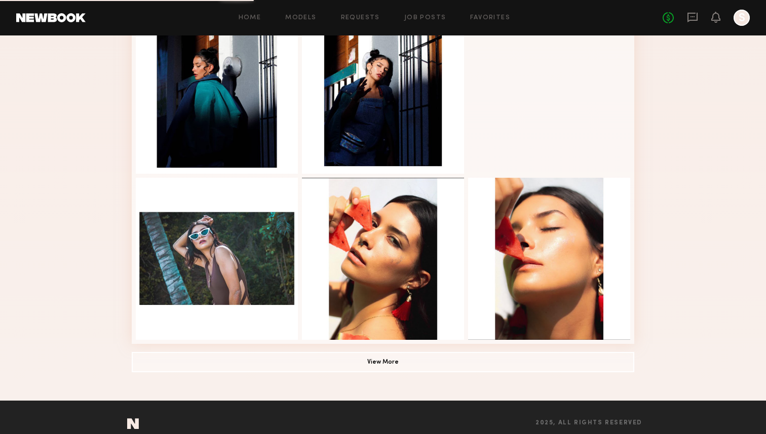
scroll to position [596, 0]
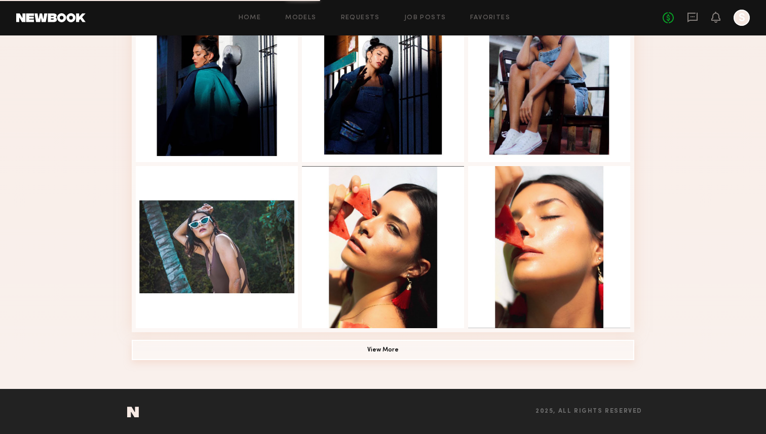
click at [386, 352] on button "View More" at bounding box center [383, 350] width 502 height 20
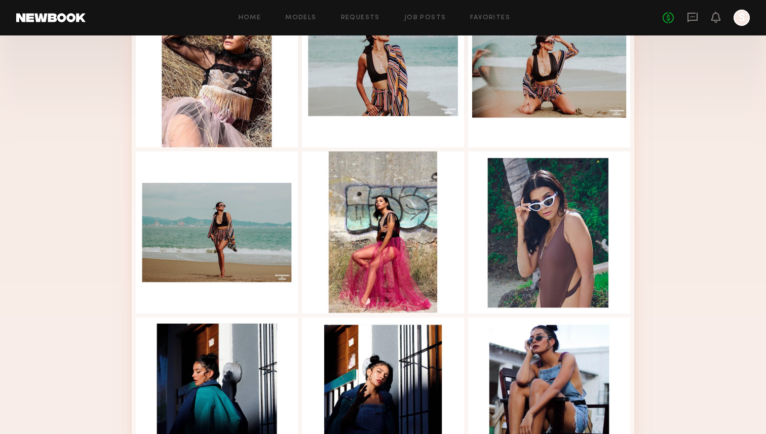
scroll to position [255, 0]
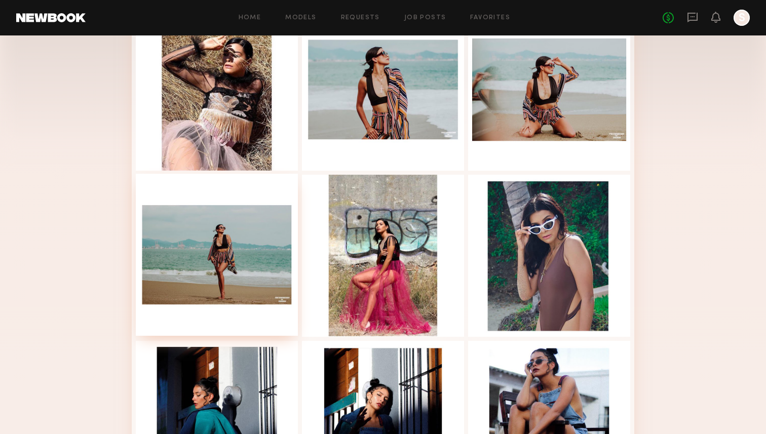
click at [196, 264] on div at bounding box center [217, 255] width 162 height 162
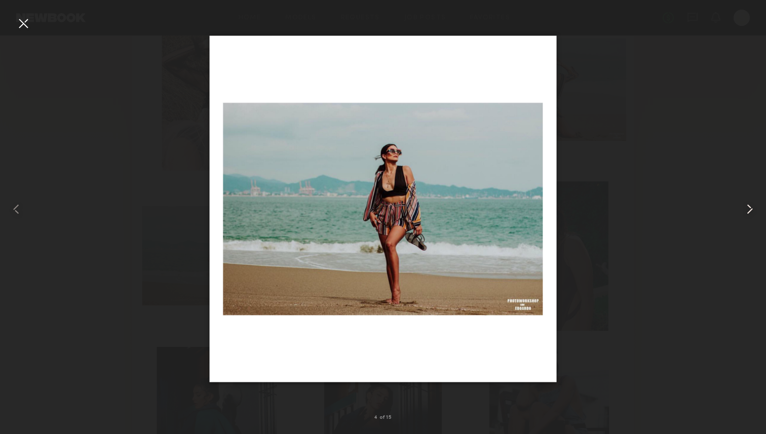
click at [750, 209] on common-icon at bounding box center [749, 209] width 16 height 16
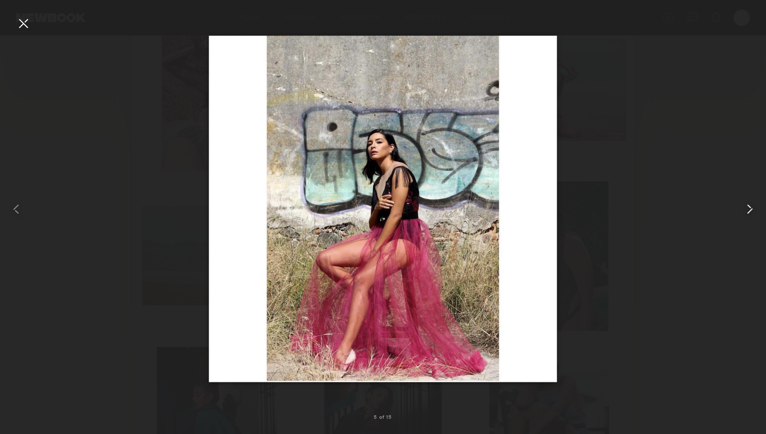
click at [750, 209] on common-icon at bounding box center [749, 209] width 16 height 16
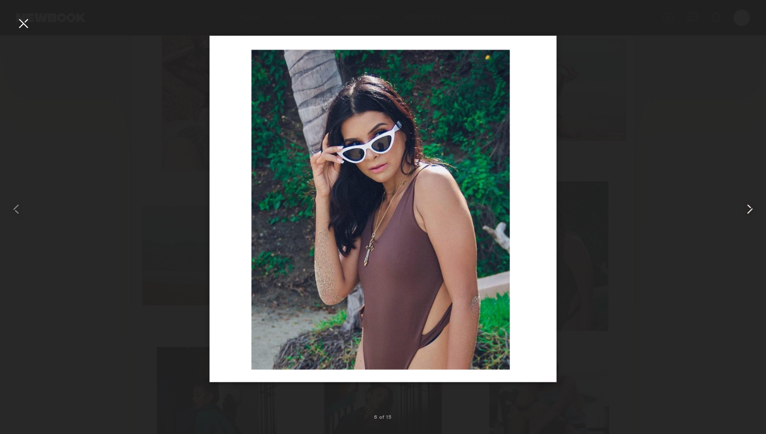
click at [750, 210] on common-icon at bounding box center [749, 209] width 16 height 16
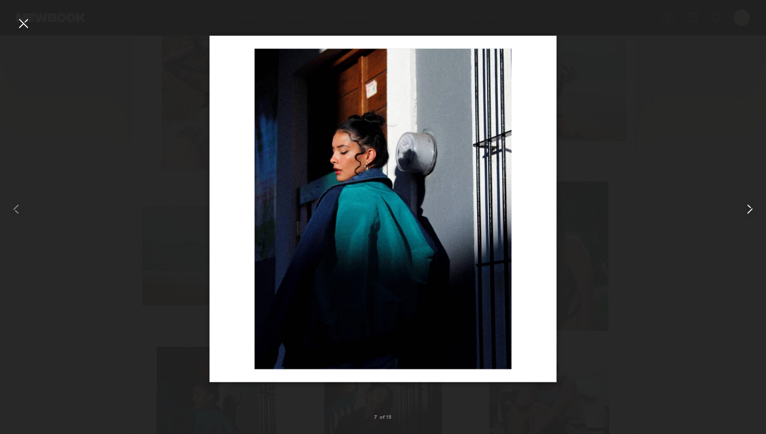
click at [750, 210] on common-icon at bounding box center [749, 209] width 16 height 16
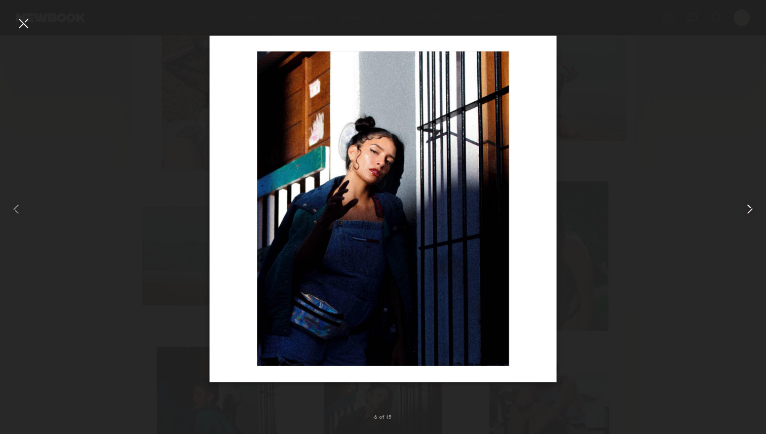
click at [750, 210] on common-icon at bounding box center [749, 209] width 16 height 16
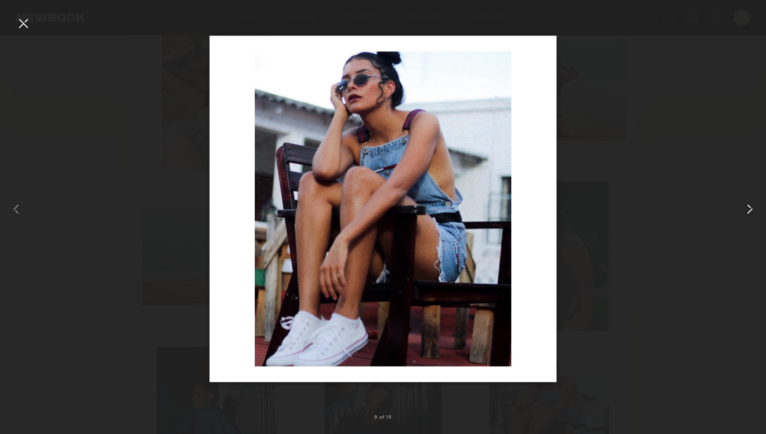
click at [750, 210] on common-icon at bounding box center [749, 209] width 16 height 16
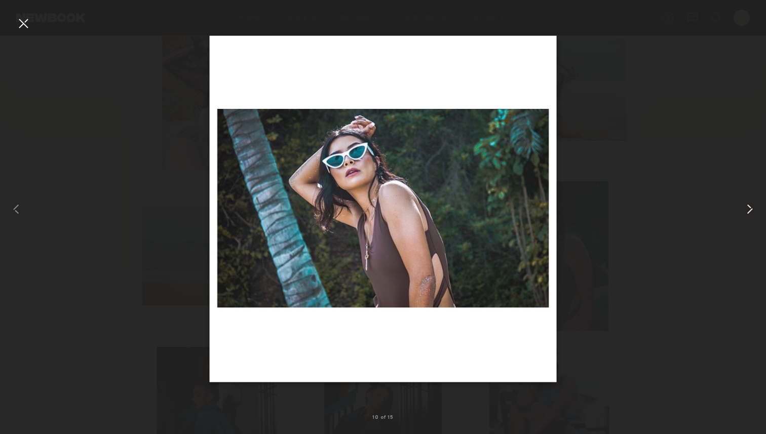
click at [750, 210] on common-icon at bounding box center [749, 209] width 16 height 16
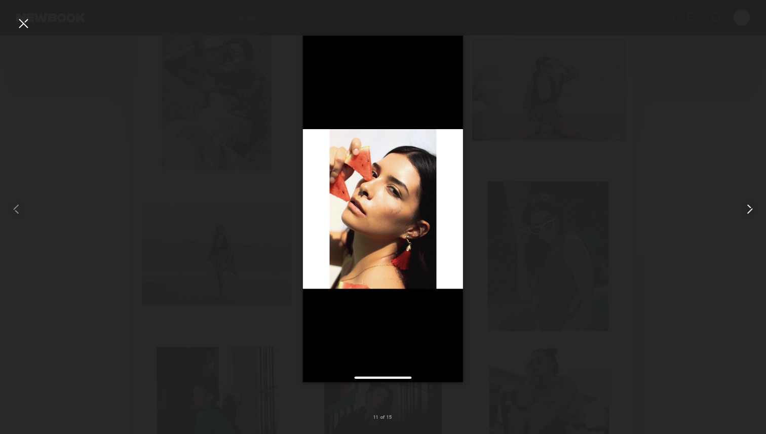
click at [750, 210] on common-icon at bounding box center [749, 209] width 16 height 16
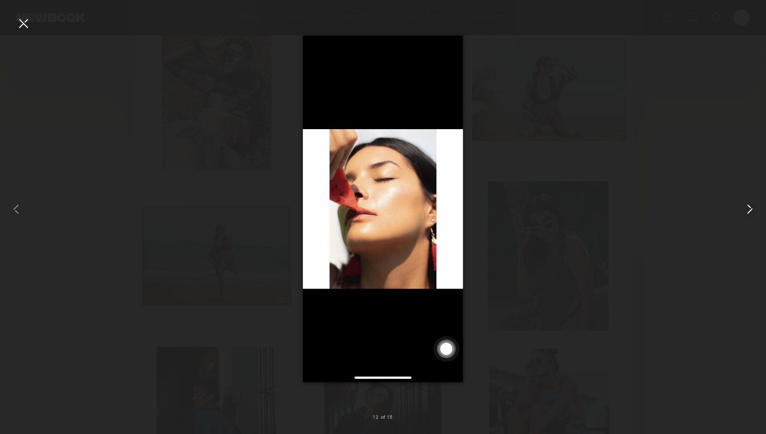
click at [750, 210] on common-icon at bounding box center [749, 209] width 16 height 16
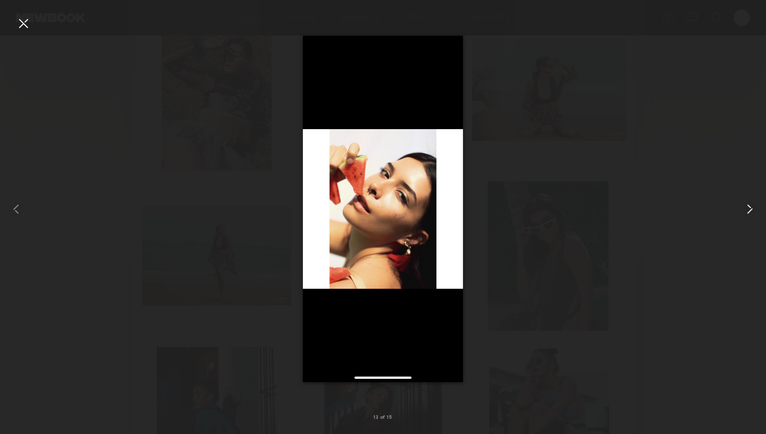
click at [750, 210] on common-icon at bounding box center [749, 209] width 16 height 16
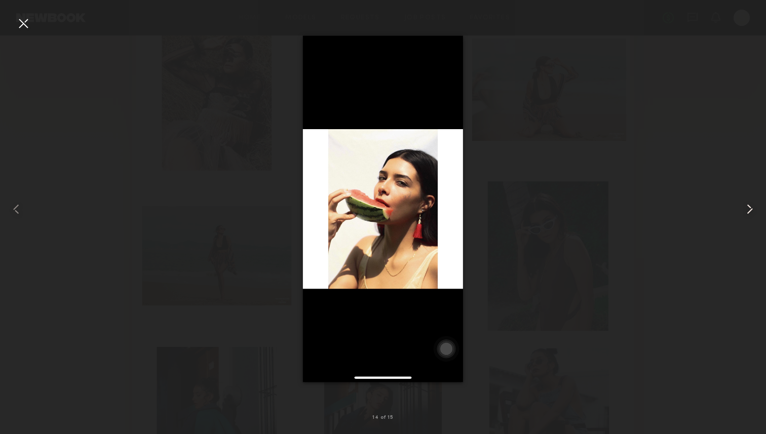
click at [750, 210] on common-icon at bounding box center [749, 209] width 16 height 16
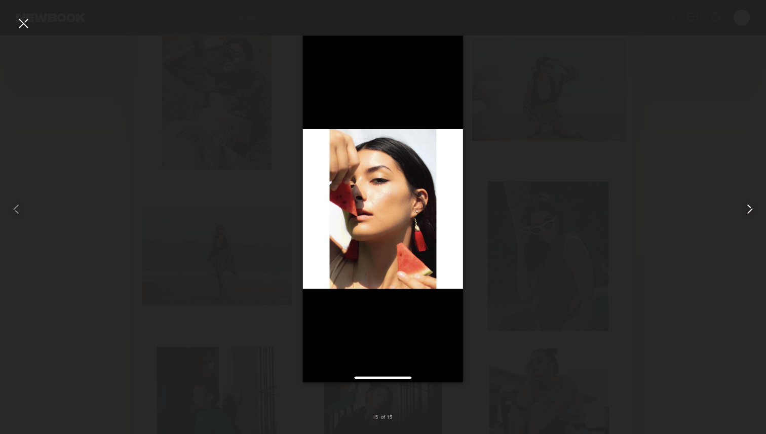
click at [750, 210] on common-icon at bounding box center [749, 209] width 16 height 16
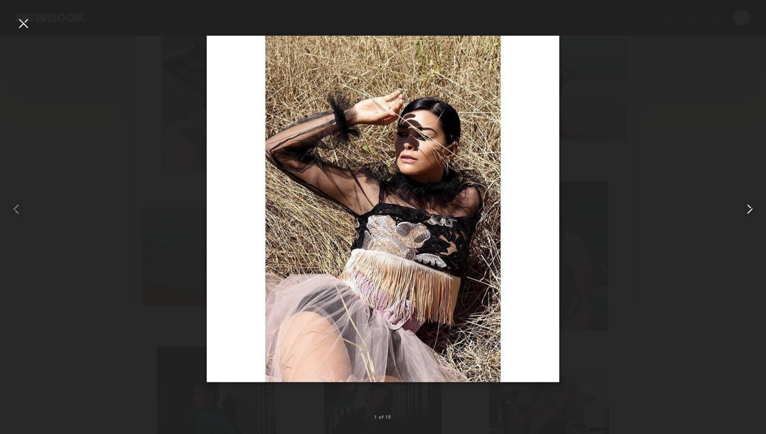
click at [753, 211] on common-icon at bounding box center [749, 209] width 16 height 16
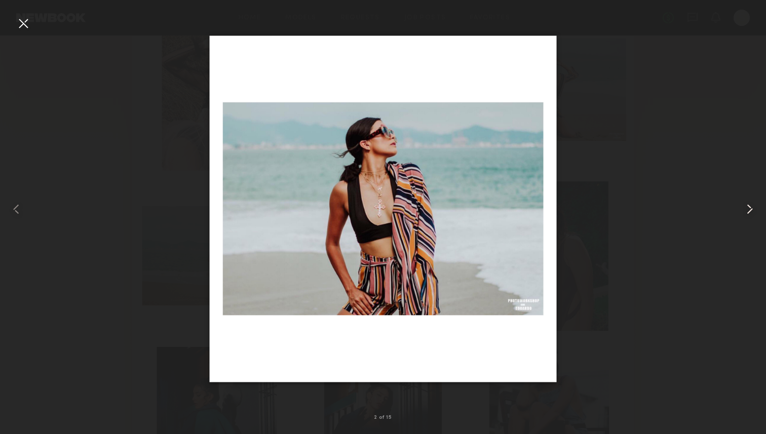
click at [752, 209] on common-icon at bounding box center [749, 209] width 16 height 16
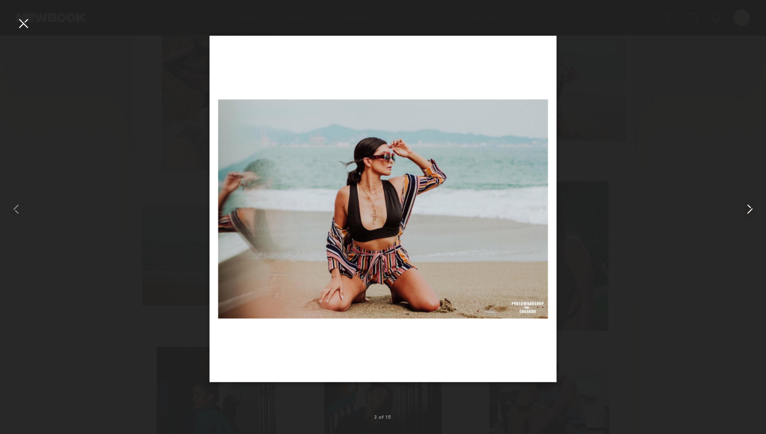
click at [752, 209] on common-icon at bounding box center [749, 209] width 16 height 16
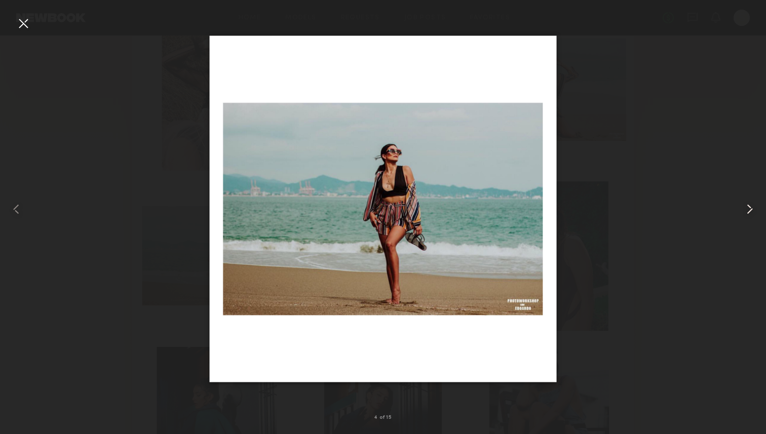
click at [752, 209] on common-icon at bounding box center [749, 209] width 16 height 16
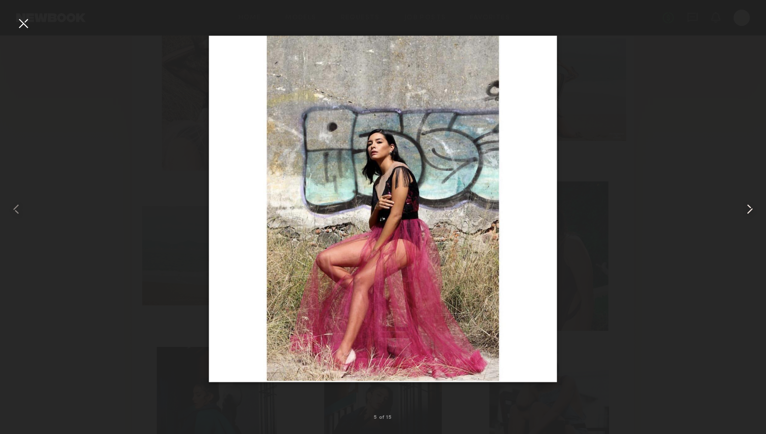
click at [752, 209] on common-icon at bounding box center [749, 209] width 16 height 16
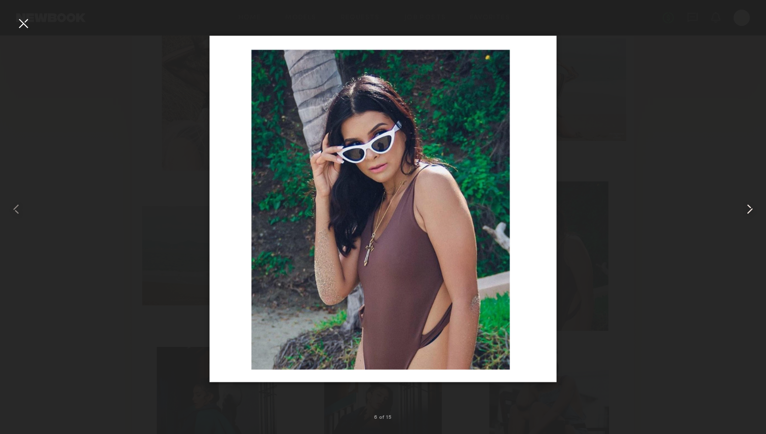
click at [752, 209] on common-icon at bounding box center [749, 209] width 16 height 16
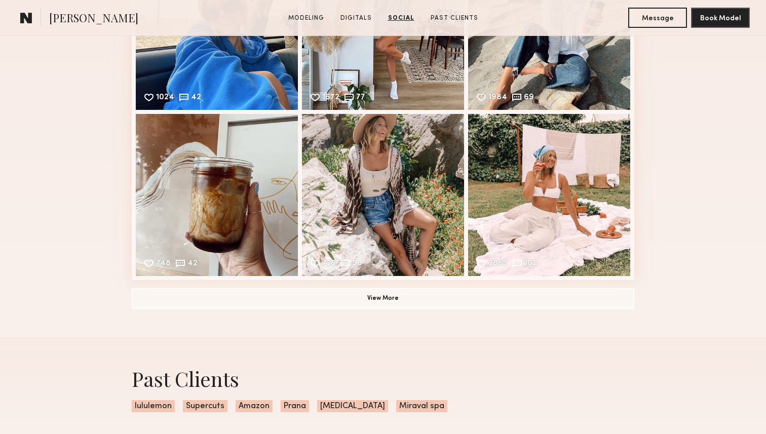
scroll to position [1620, 0]
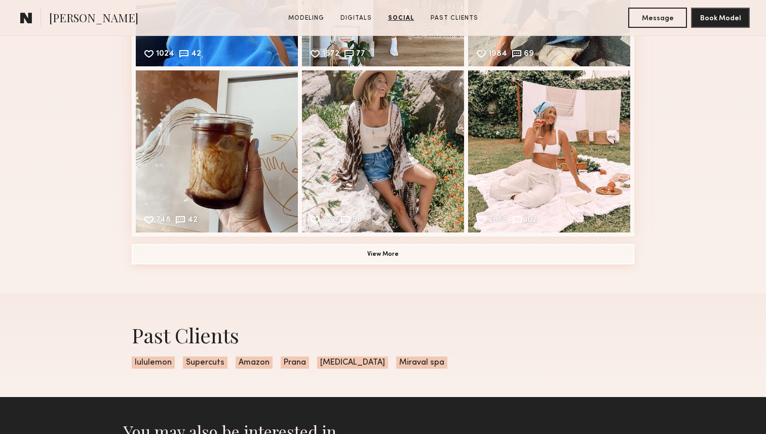
click at [383, 259] on button "View More" at bounding box center [383, 254] width 502 height 20
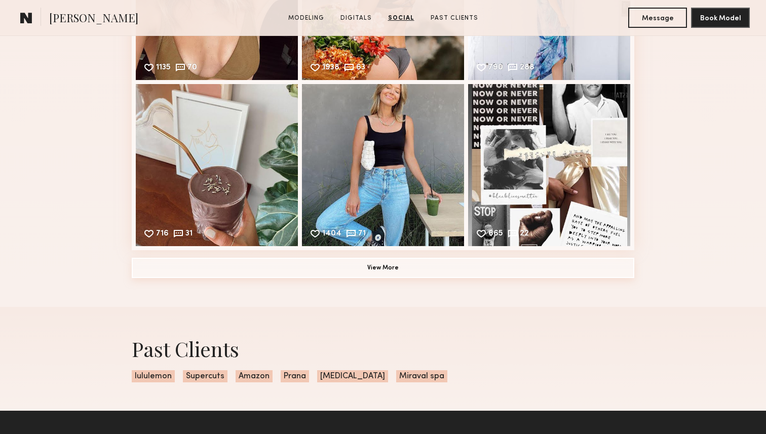
scroll to position [1923, 0]
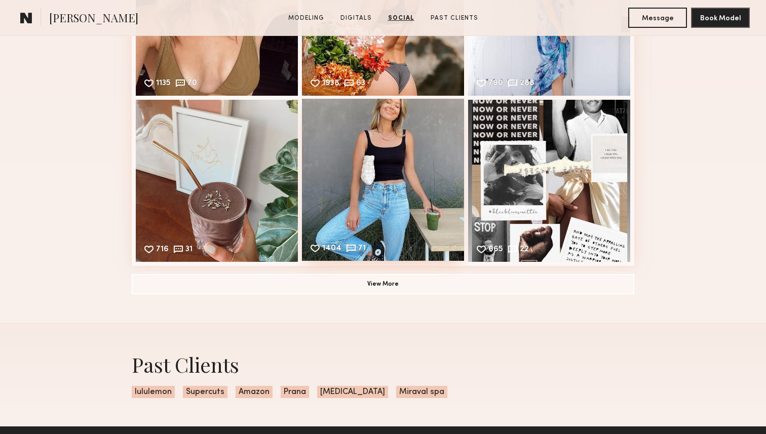
click at [361, 202] on div "1404 71 Likes & comments displayed to show model’s engagement" at bounding box center [383, 180] width 162 height 162
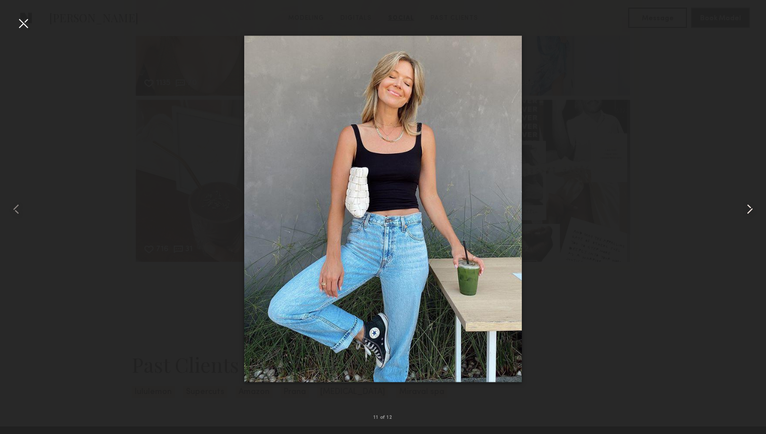
click at [744, 210] on common-icon at bounding box center [749, 209] width 16 height 16
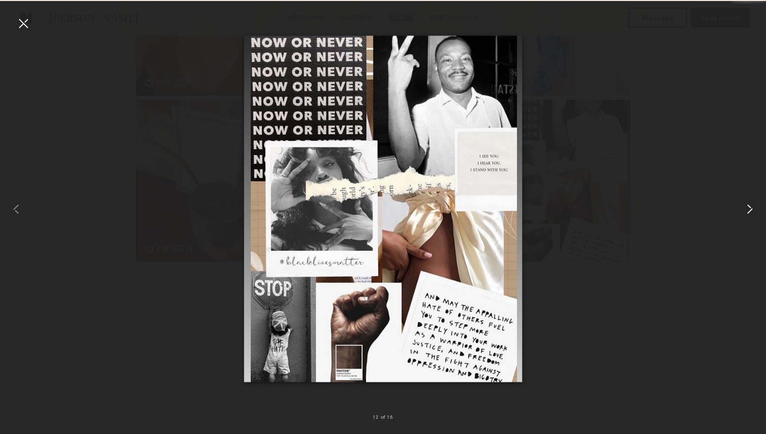
click at [744, 210] on common-icon at bounding box center [749, 209] width 16 height 16
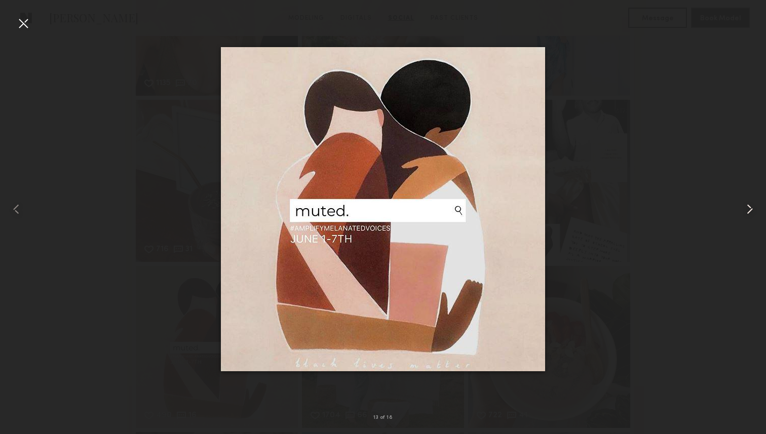
click at [744, 210] on common-icon at bounding box center [749, 209] width 16 height 16
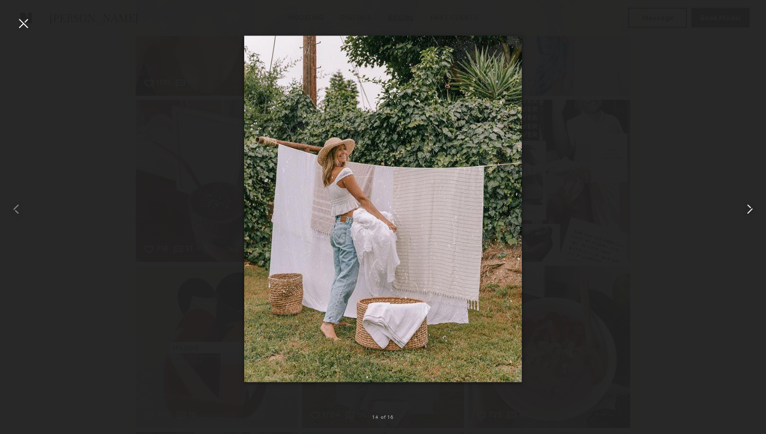
click at [744, 210] on common-icon at bounding box center [749, 209] width 16 height 16
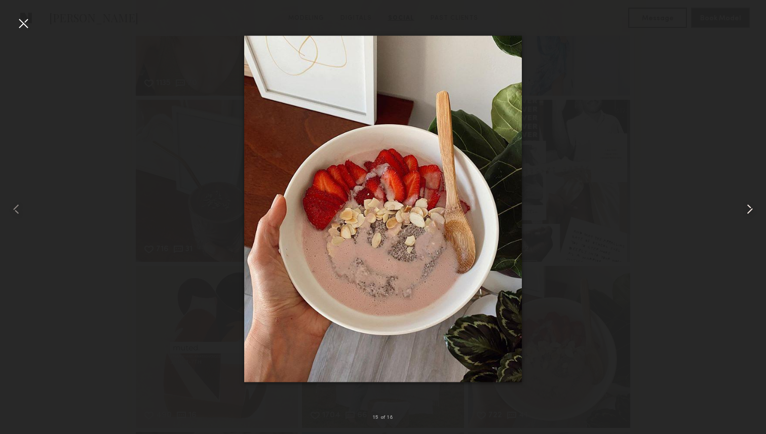
click at [744, 210] on common-icon at bounding box center [749, 209] width 16 height 16
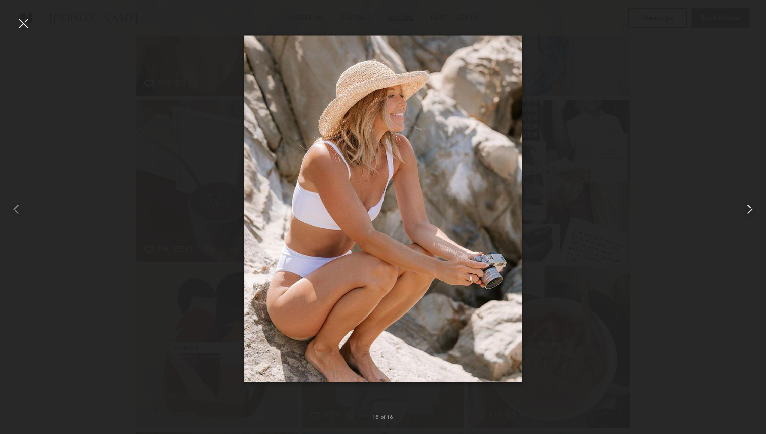
click at [744, 210] on common-icon at bounding box center [749, 209] width 16 height 16
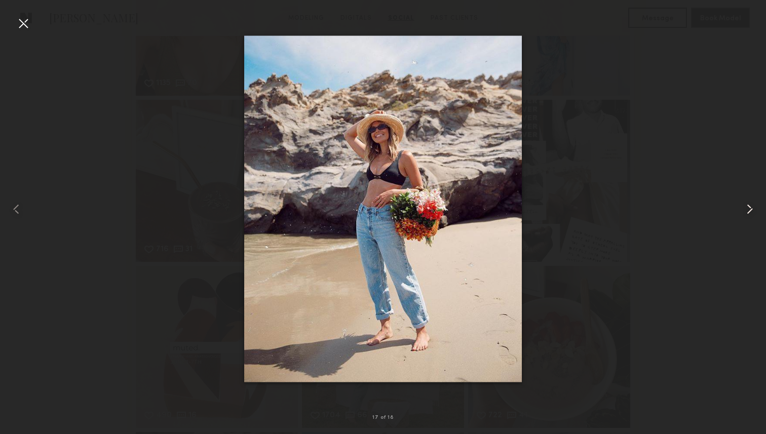
click at [744, 210] on common-icon at bounding box center [749, 209] width 16 height 16
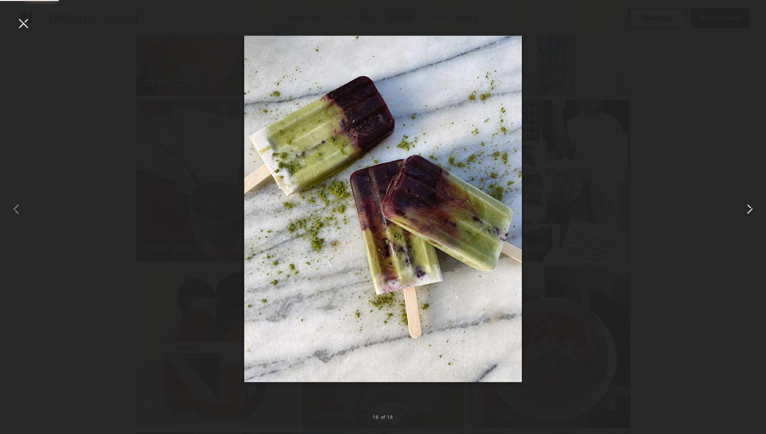
click at [744, 210] on common-icon at bounding box center [749, 209] width 16 height 16
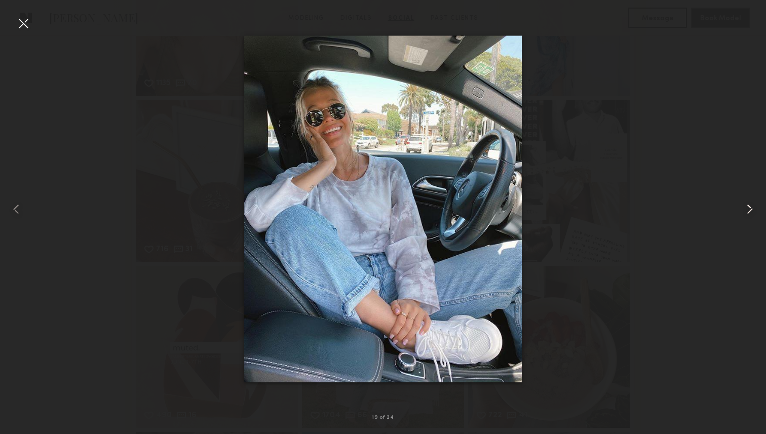
click at [744, 210] on common-icon at bounding box center [749, 209] width 16 height 16
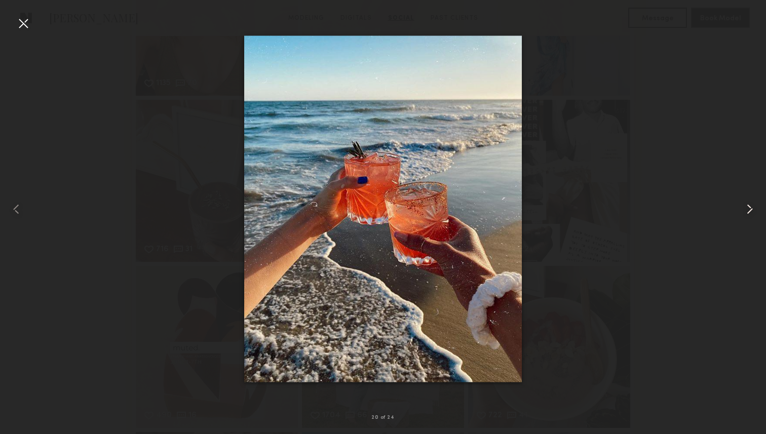
click at [744, 210] on common-icon at bounding box center [749, 209] width 16 height 16
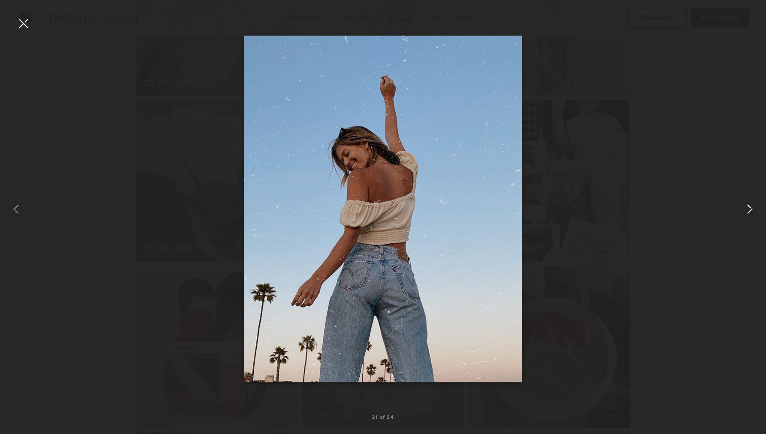
click at [744, 210] on common-icon at bounding box center [749, 209] width 16 height 16
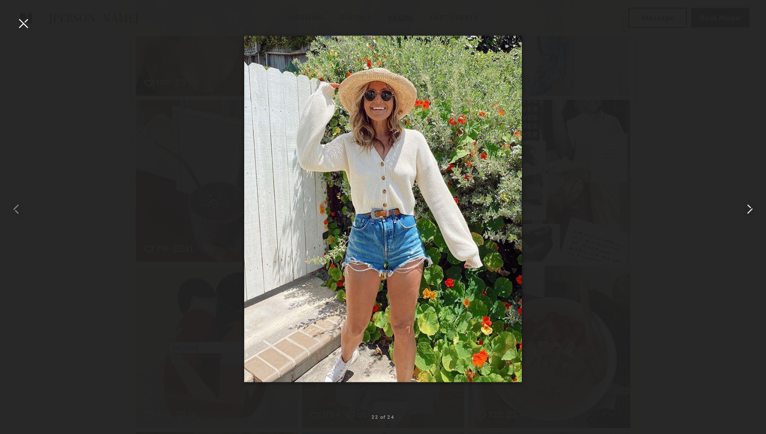
click at [744, 210] on common-icon at bounding box center [749, 209] width 16 height 16
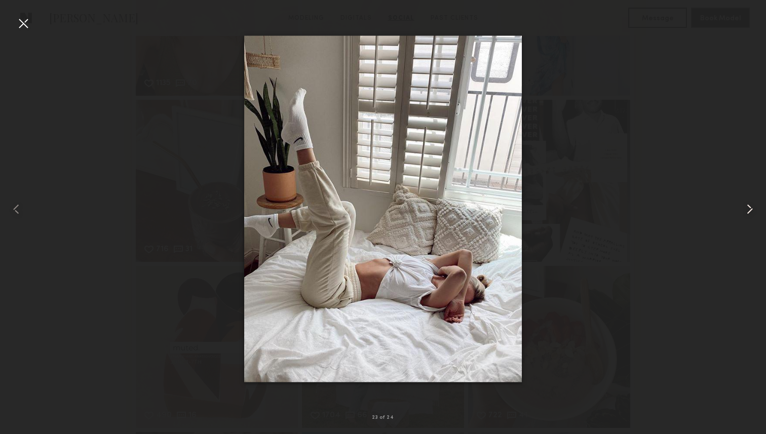
click at [744, 210] on common-icon at bounding box center [749, 209] width 16 height 16
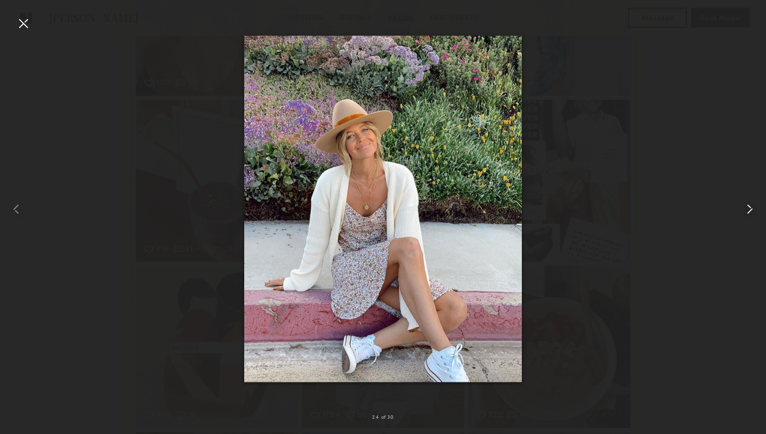
click at [744, 210] on common-icon at bounding box center [749, 209] width 16 height 16
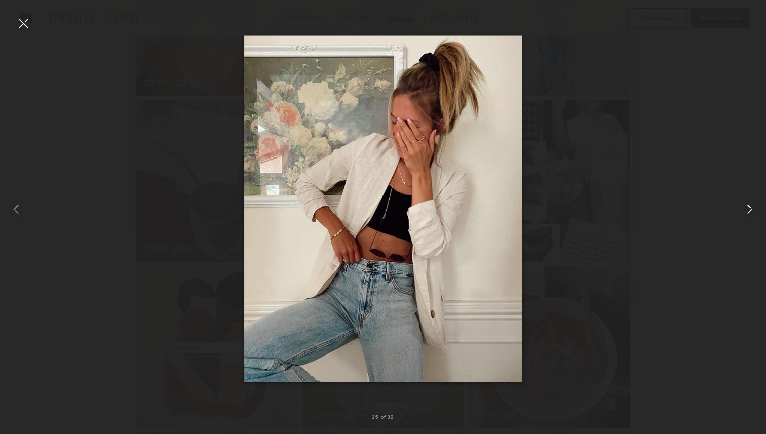
click at [744, 210] on common-icon at bounding box center [749, 209] width 16 height 16
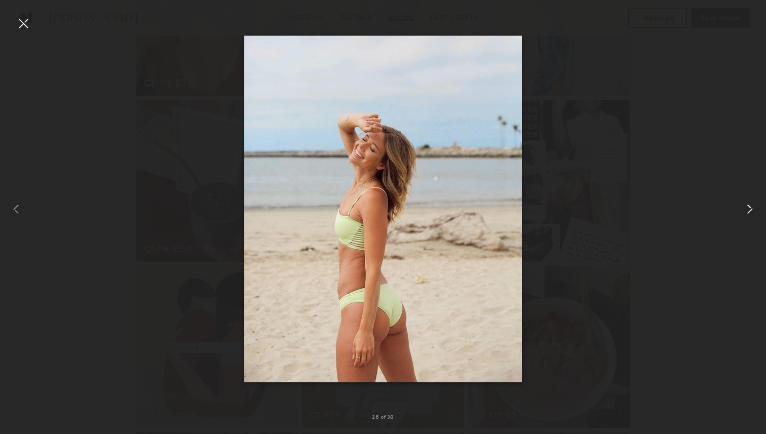
click at [744, 210] on common-icon at bounding box center [749, 209] width 16 height 16
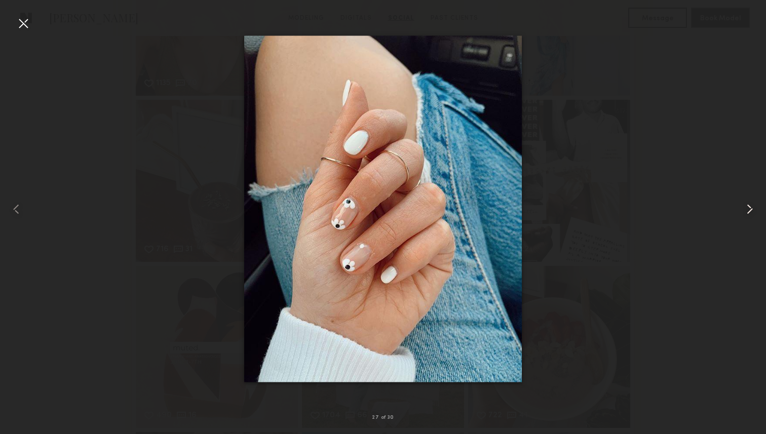
click at [744, 210] on common-icon at bounding box center [749, 209] width 16 height 16
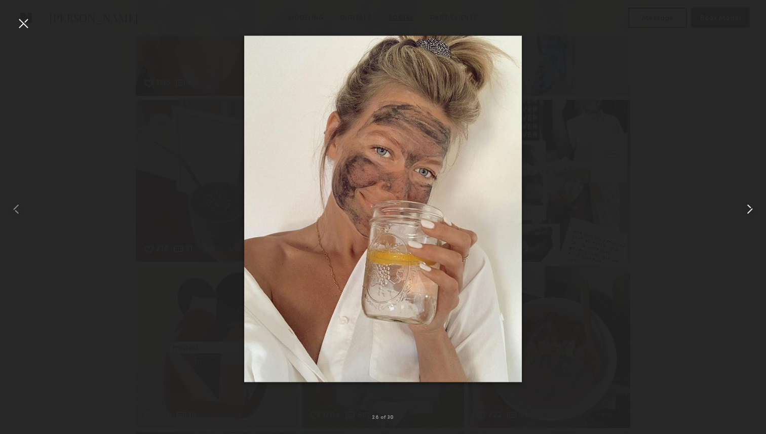
click at [744, 210] on common-icon at bounding box center [749, 209] width 16 height 16
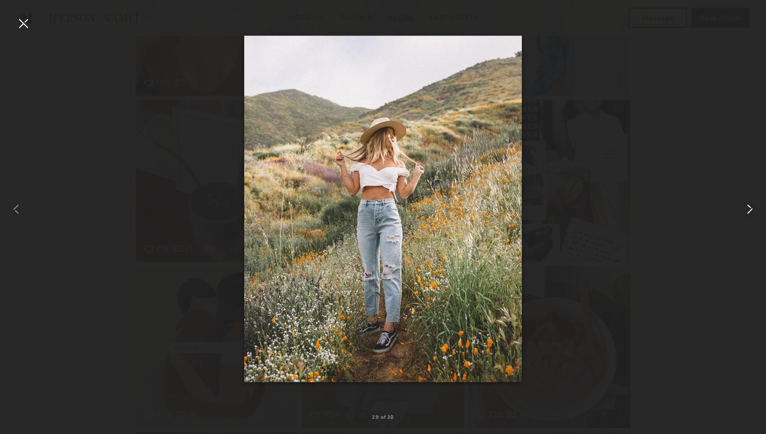
click at [744, 210] on common-icon at bounding box center [749, 209] width 16 height 16
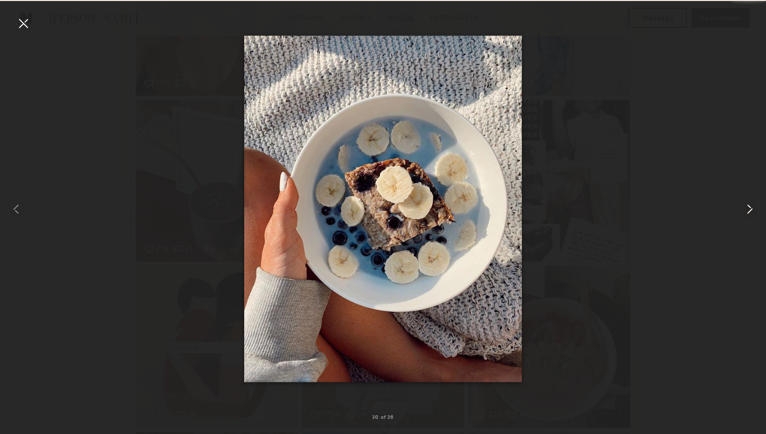
click at [744, 210] on common-icon at bounding box center [749, 209] width 16 height 16
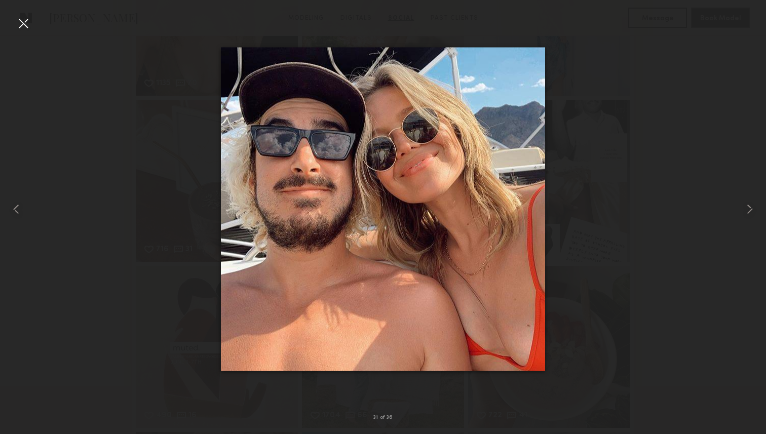
click at [19, 22] on div at bounding box center [23, 23] width 16 height 16
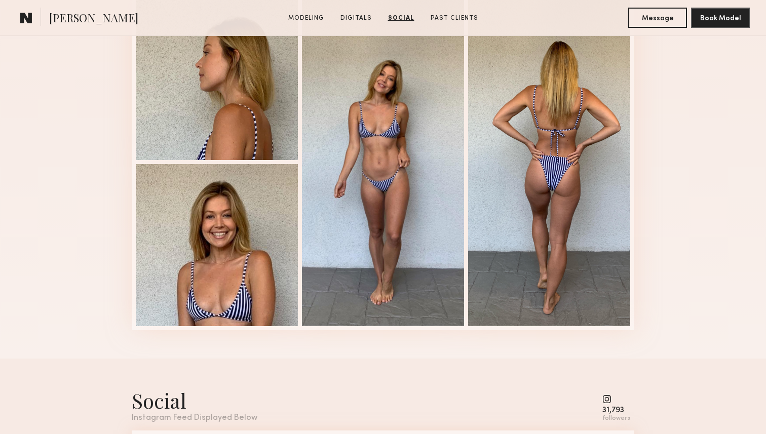
scroll to position [894, 0]
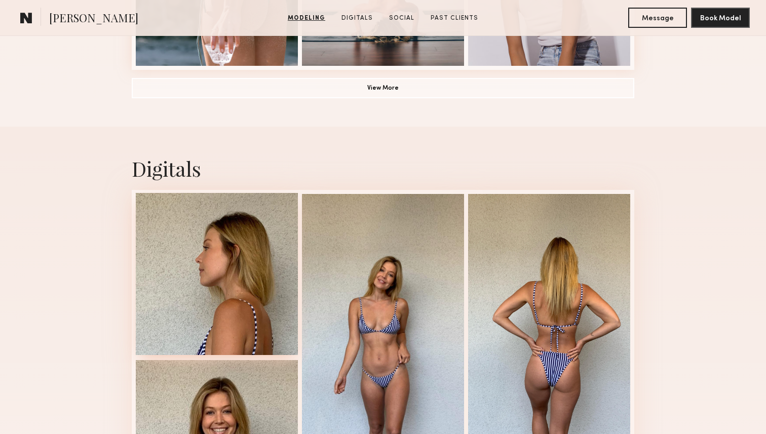
click at [267, 321] on div at bounding box center [217, 274] width 162 height 162
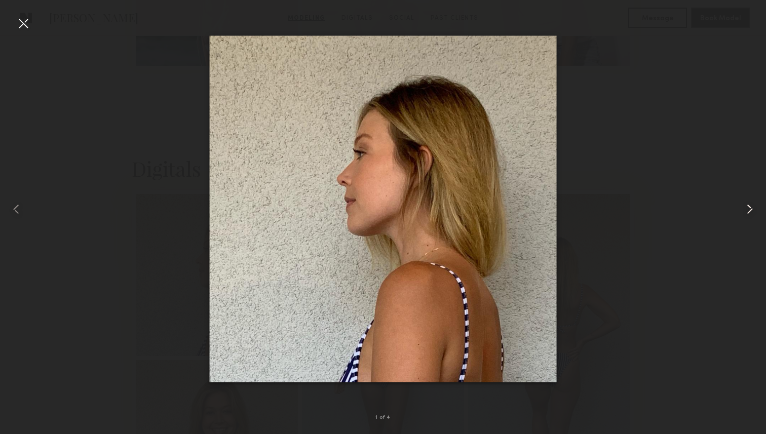
click at [756, 207] on common-icon at bounding box center [749, 209] width 16 height 16
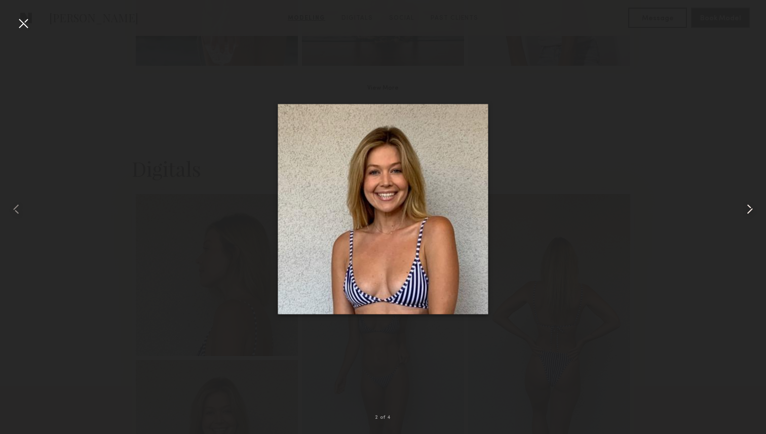
click at [745, 209] on common-icon at bounding box center [749, 209] width 16 height 16
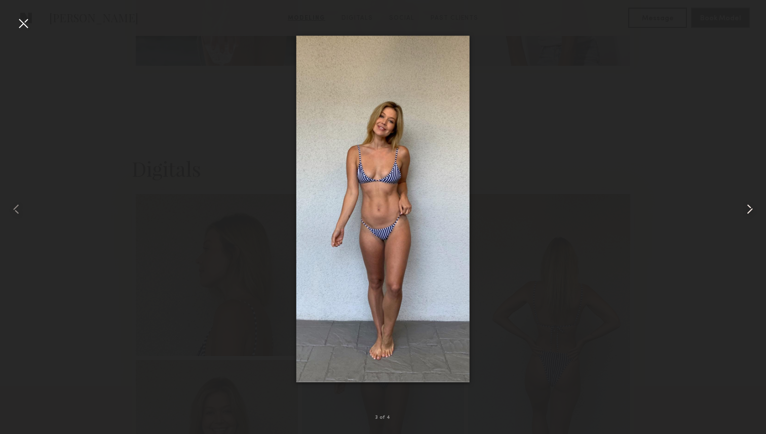
click at [745, 209] on common-icon at bounding box center [749, 209] width 16 height 16
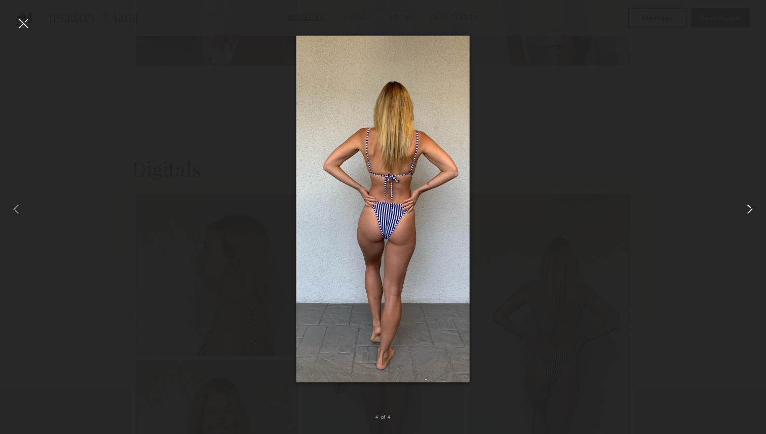
click at [745, 209] on common-icon at bounding box center [749, 209] width 16 height 16
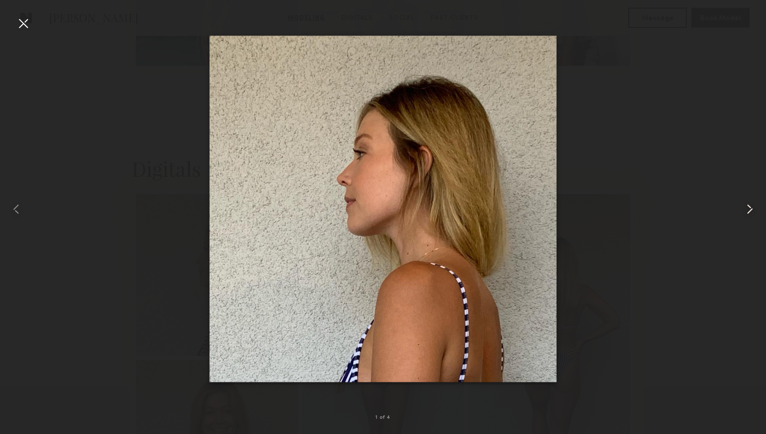
click at [745, 209] on common-icon at bounding box center [749, 209] width 16 height 16
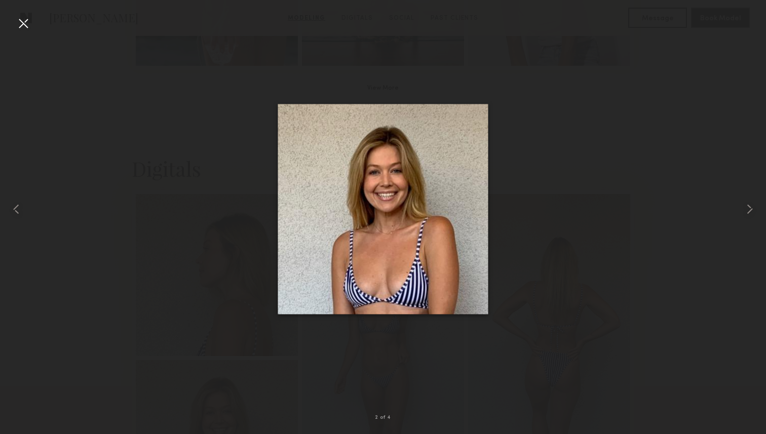
click at [19, 24] on div at bounding box center [23, 23] width 16 height 16
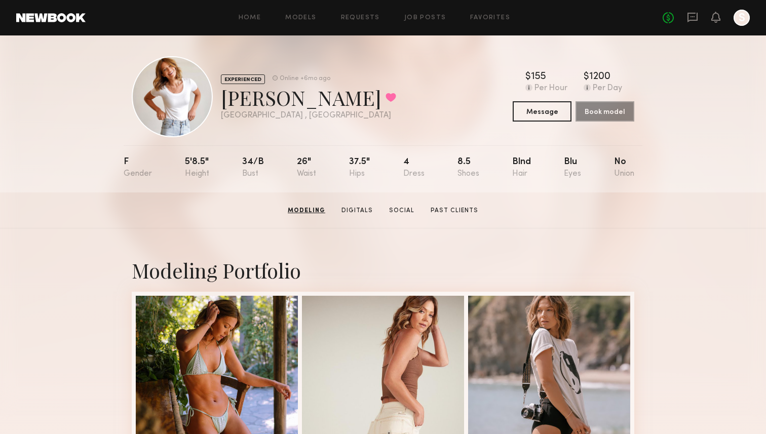
scroll to position [0, 0]
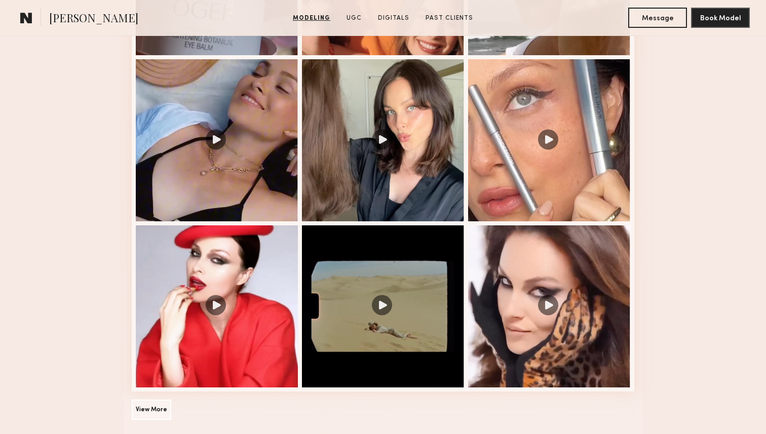
scroll to position [1211, 0]
